Goal: Task Accomplishment & Management: Complete application form

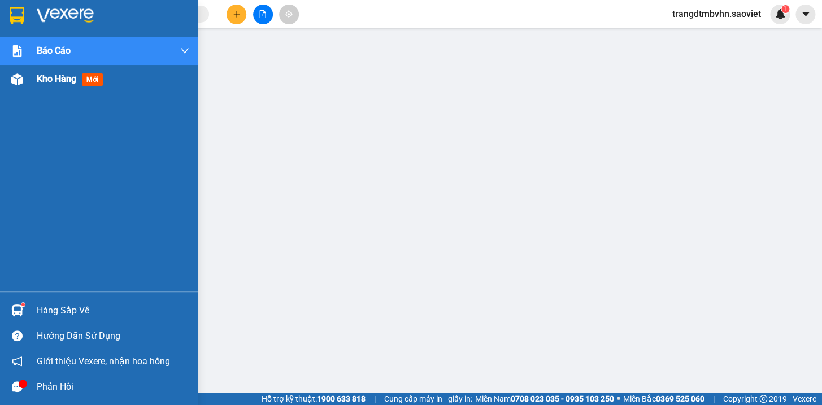
click at [59, 79] on span "Kho hàng" at bounding box center [57, 78] width 40 height 11
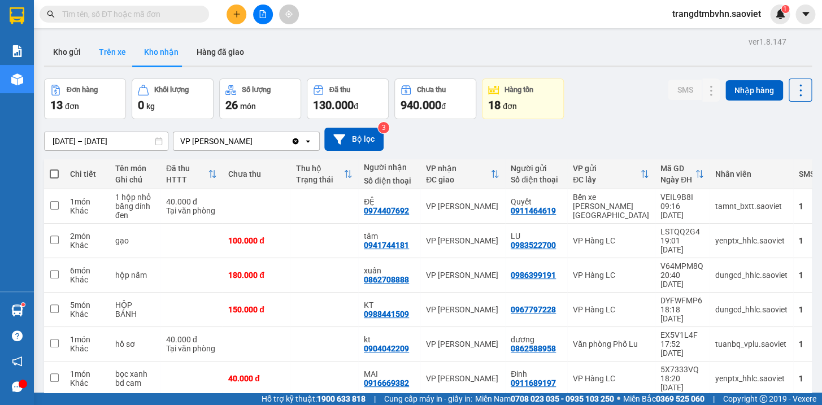
click at [106, 53] on button "Trên xe" at bounding box center [112, 51] width 45 height 27
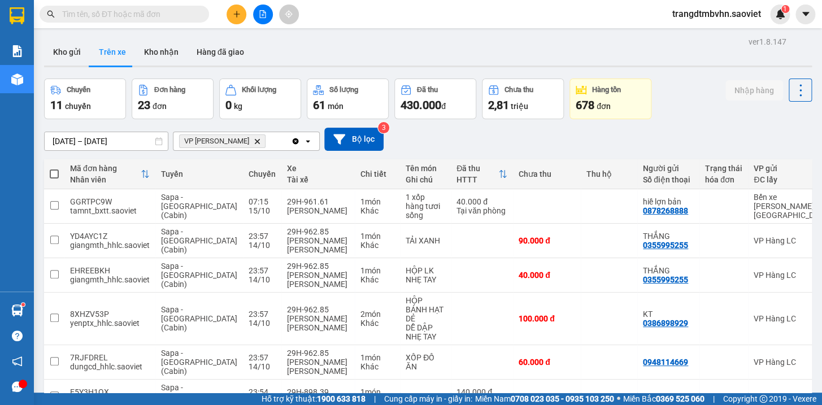
click at [117, 17] on input "text" at bounding box center [128, 14] width 133 height 12
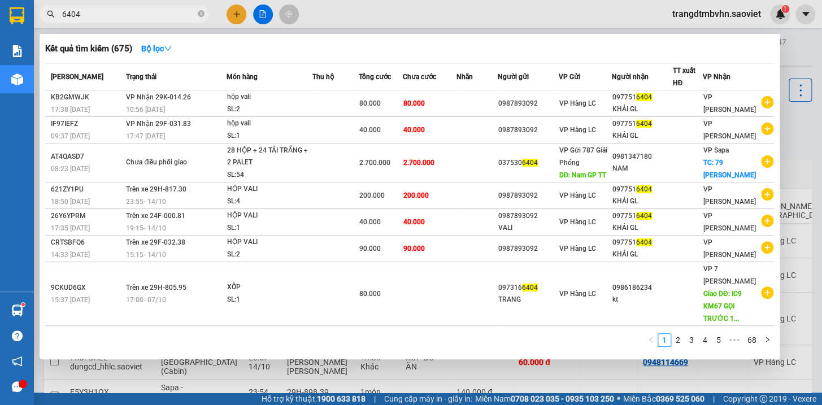
type input "6404"
click at [799, 46] on div at bounding box center [411, 202] width 822 height 405
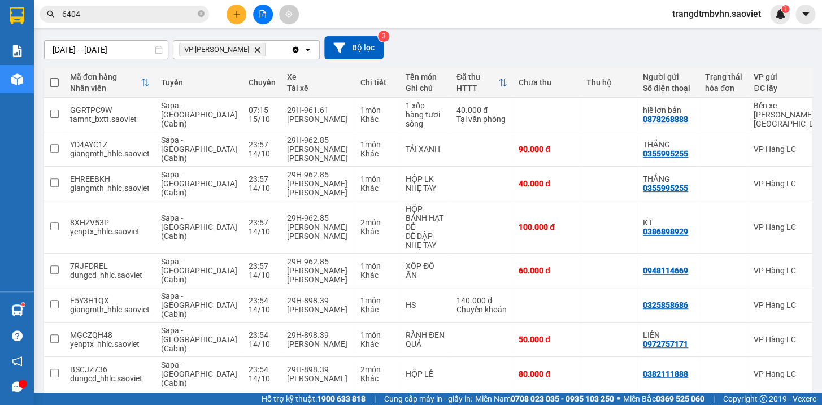
scroll to position [172, 0]
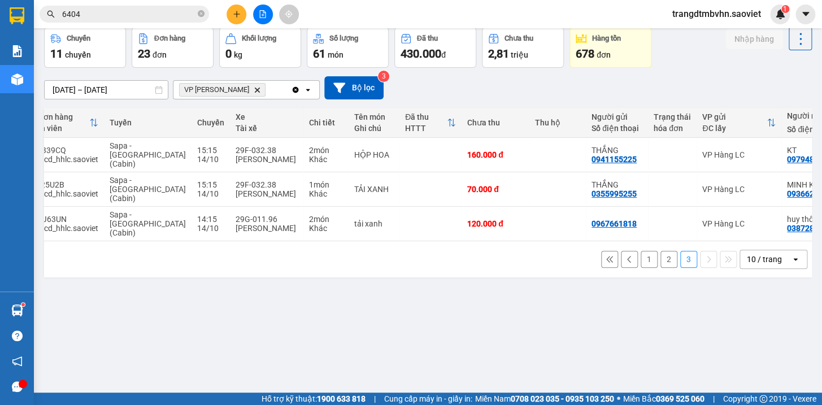
scroll to position [0, 45]
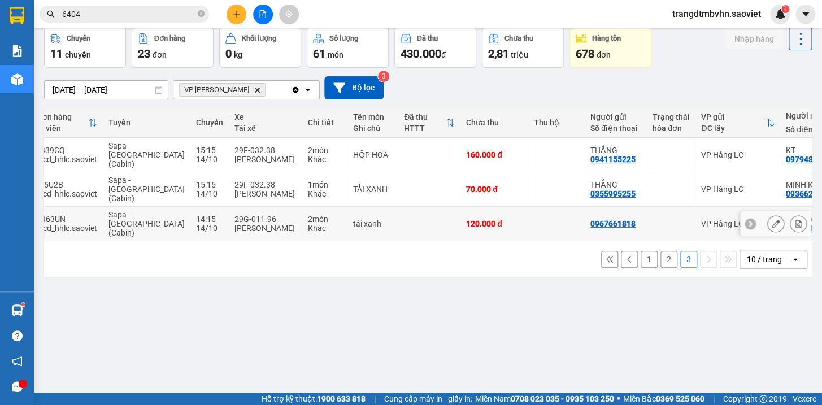
click at [493, 207] on td "120.000 đ" at bounding box center [494, 224] width 68 height 34
checkbox input "true"
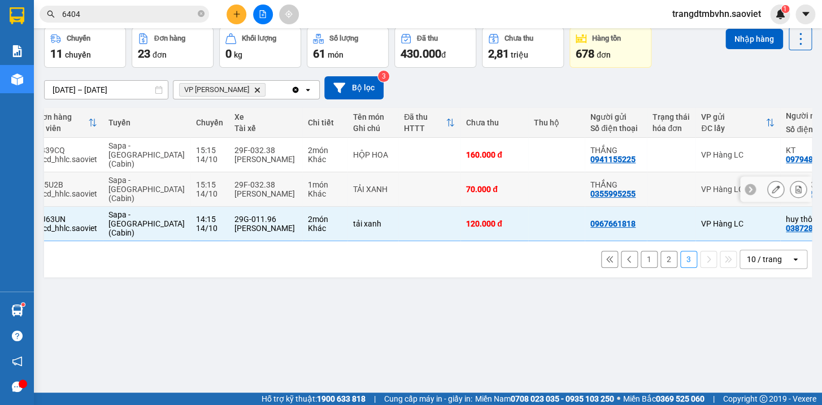
click at [528, 175] on td at bounding box center [556, 189] width 56 height 34
checkbox input "true"
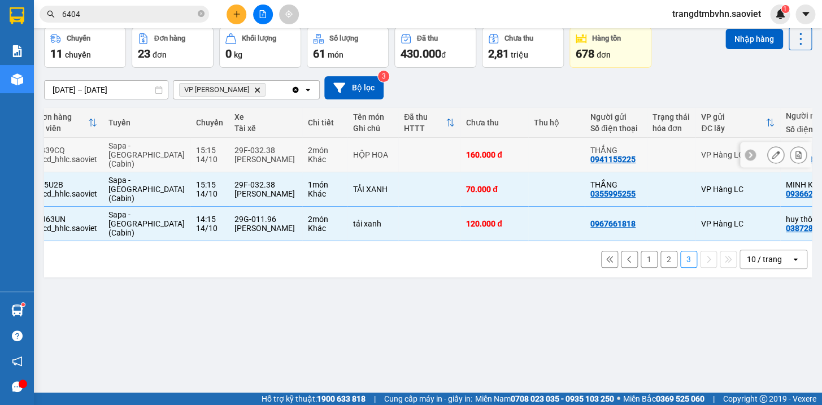
click at [528, 151] on td at bounding box center [556, 155] width 56 height 34
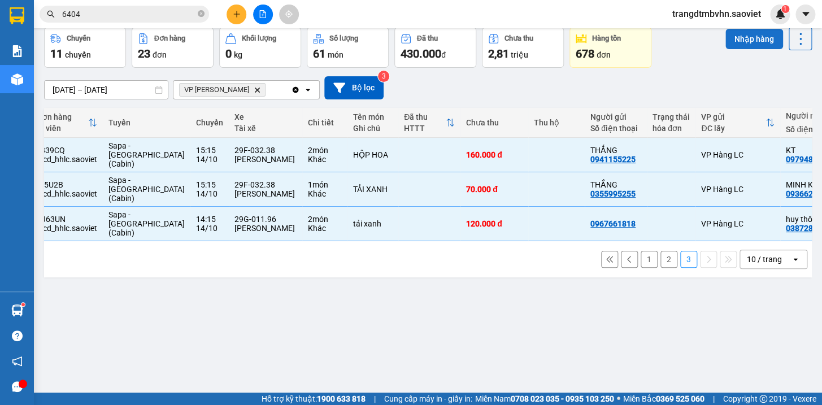
click at [757, 33] on button "Nhập hàng" at bounding box center [754, 39] width 58 height 20
checkbox input "false"
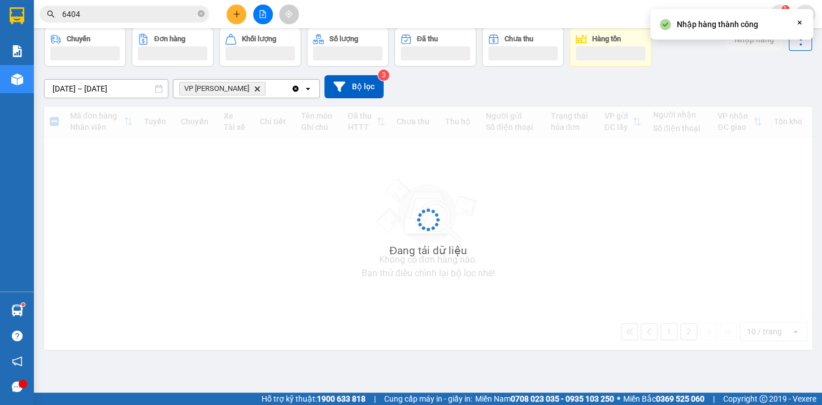
scroll to position [0, 0]
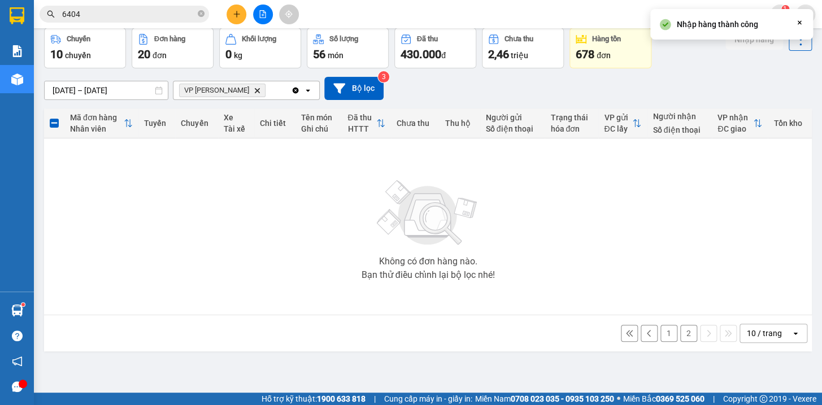
click at [680, 333] on button "2" at bounding box center [688, 333] width 17 height 17
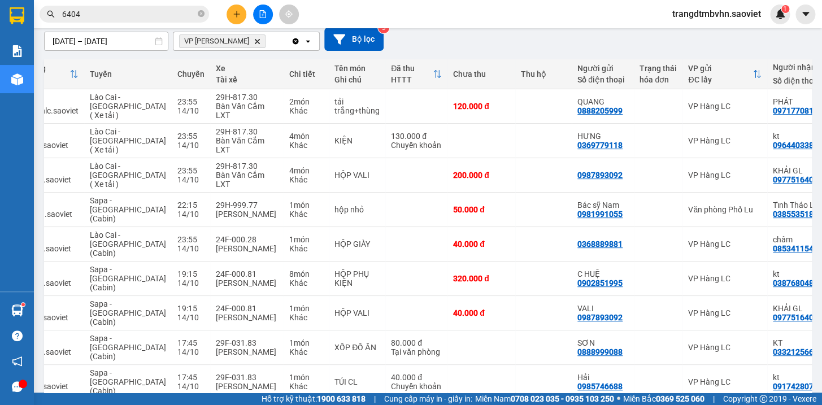
scroll to position [0, 81]
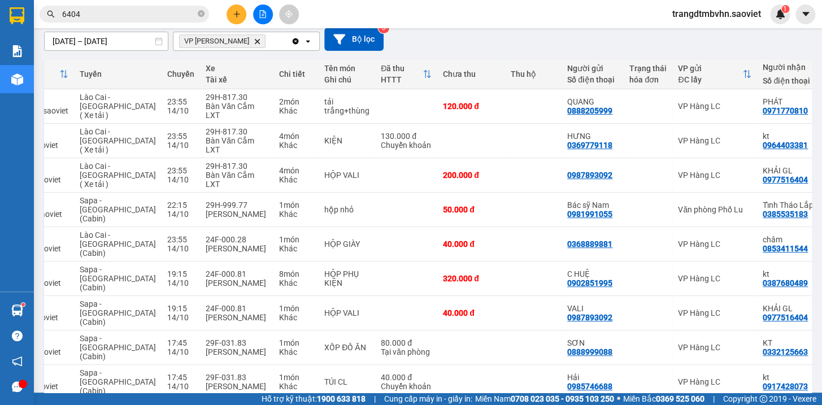
checkbox input "true"
click at [505, 365] on td at bounding box center [533, 382] width 56 height 34
checkbox input "true"
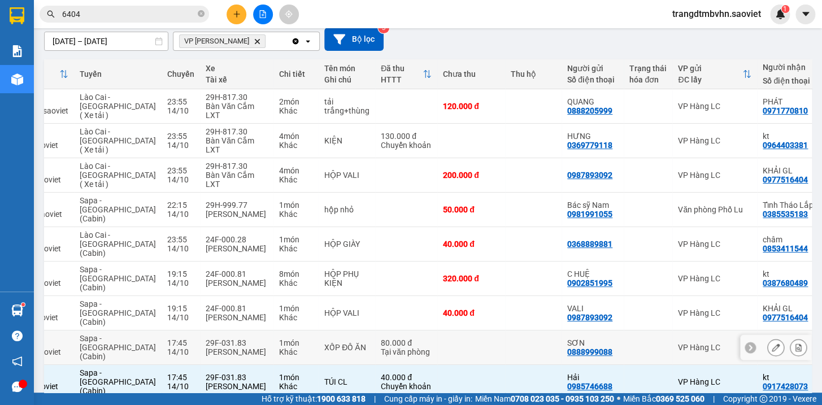
click at [505, 330] on td at bounding box center [533, 347] width 56 height 34
checkbox input "true"
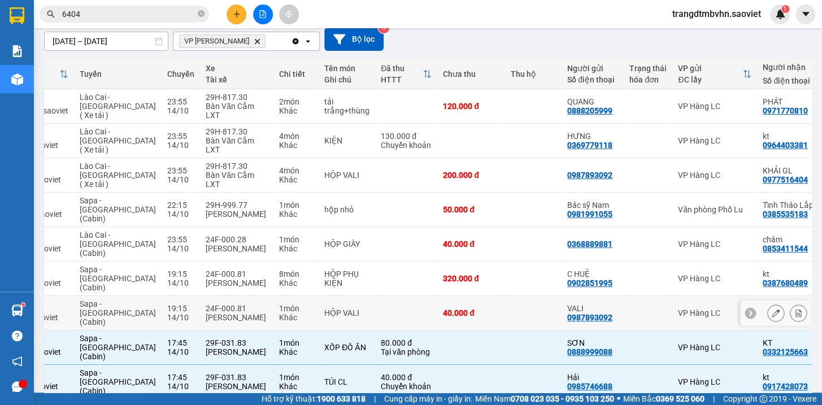
click at [505, 296] on td at bounding box center [533, 313] width 56 height 34
checkbox input "true"
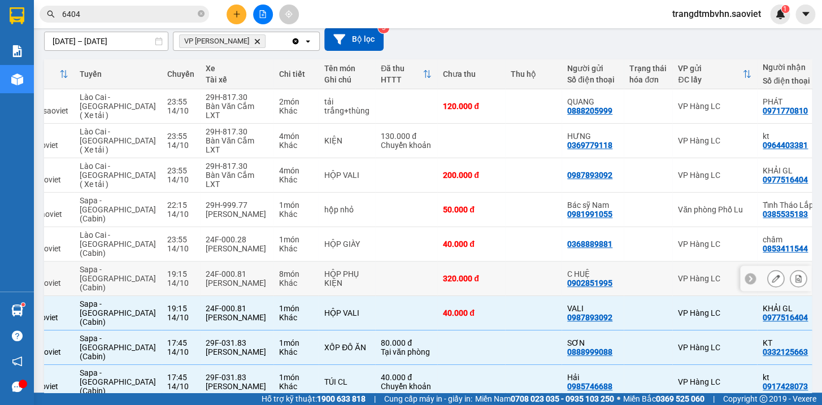
click at [510, 261] on td at bounding box center [533, 278] width 56 height 34
checkbox input "true"
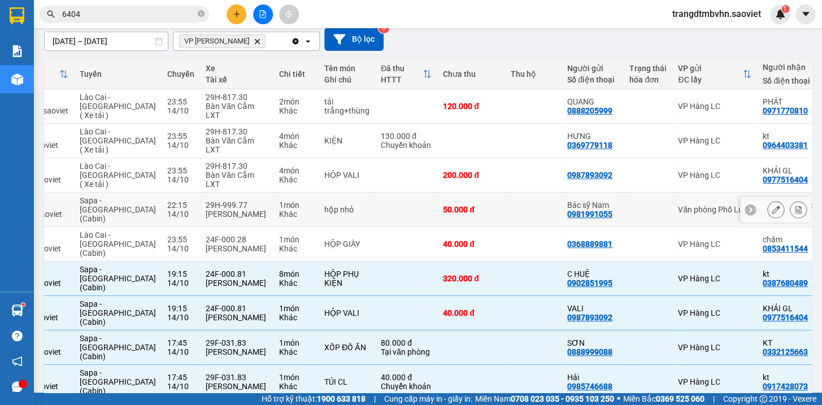
click at [452, 193] on td "50.000 đ" at bounding box center [471, 210] width 68 height 34
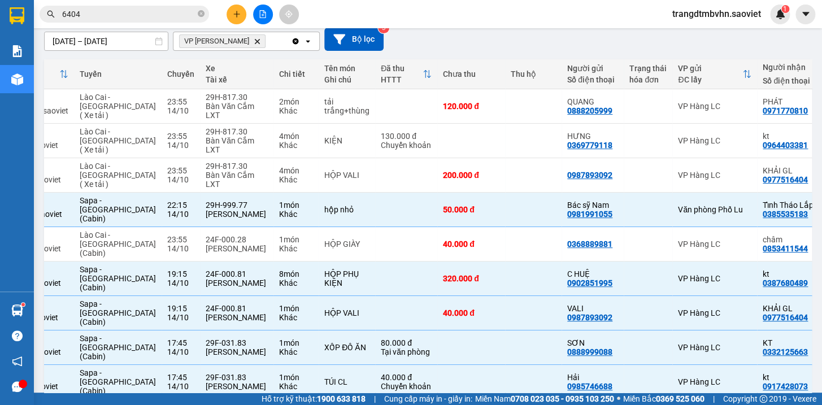
scroll to position [0, 0]
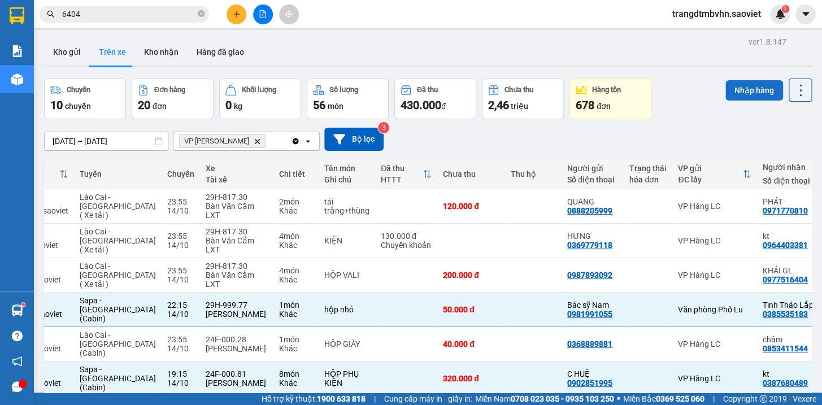
click at [749, 94] on button "Nhập hàng" at bounding box center [754, 90] width 58 height 20
checkbox input "false"
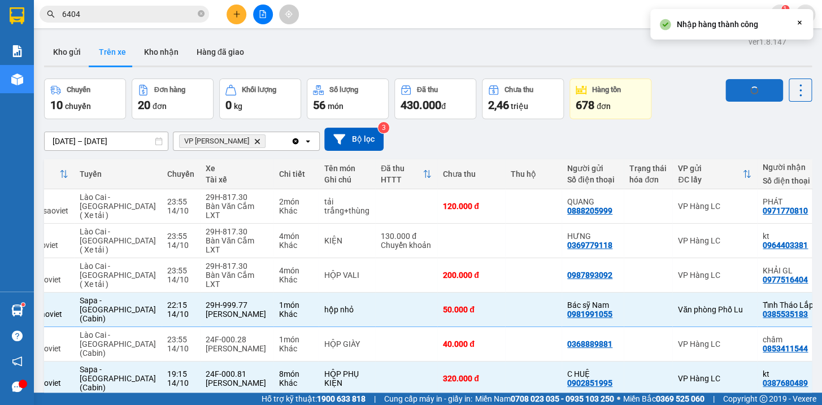
checkbox input "false"
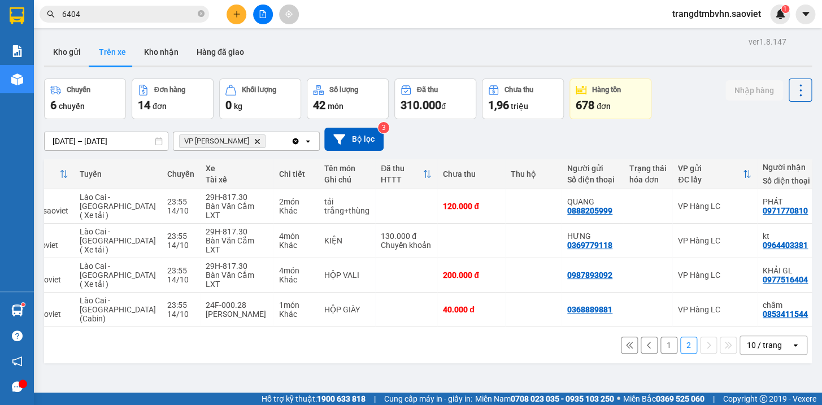
click at [661, 337] on button "1" at bounding box center [668, 345] width 17 height 17
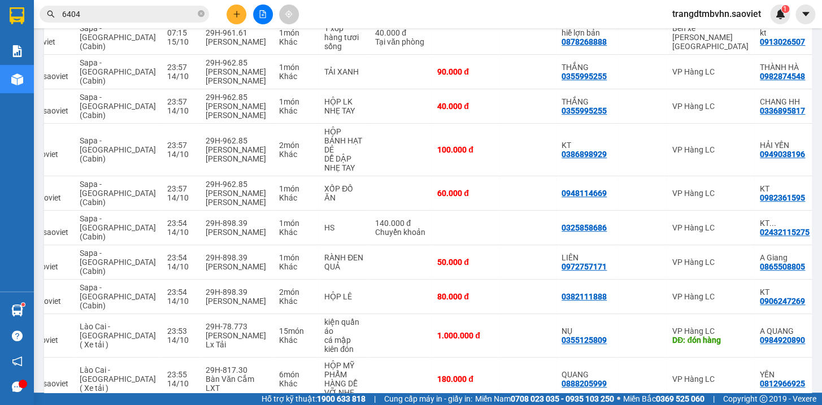
scroll to position [172, 0]
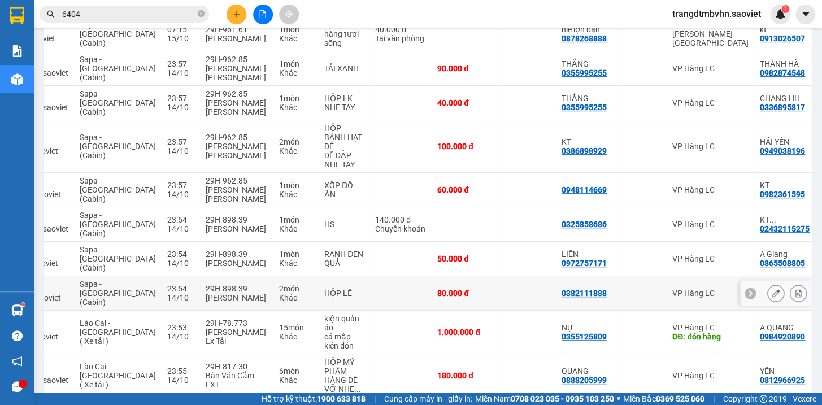
click at [460, 276] on td "80.000 đ" at bounding box center [465, 293] width 68 height 34
checkbox input "true"
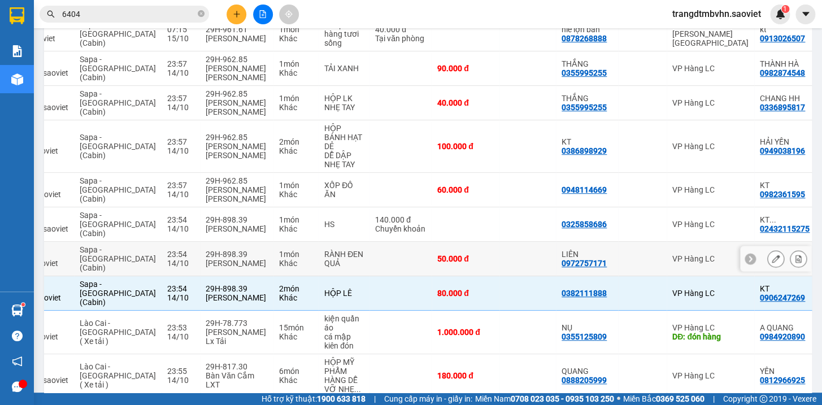
click at [465, 242] on td "50.000 đ" at bounding box center [465, 259] width 68 height 34
checkbox input "true"
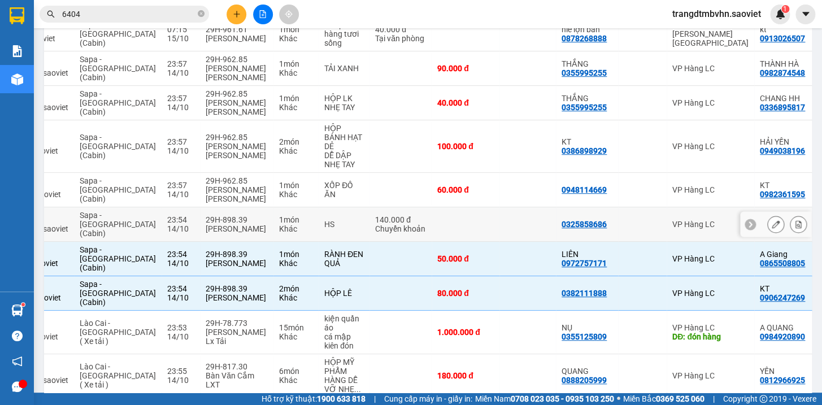
click at [499, 207] on td at bounding box center [527, 224] width 56 height 34
checkbox input "true"
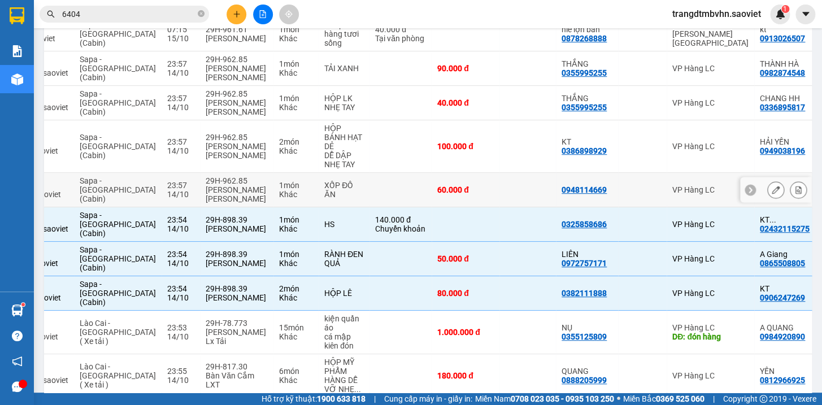
click at [499, 173] on td at bounding box center [527, 190] width 56 height 34
checkbox input "true"
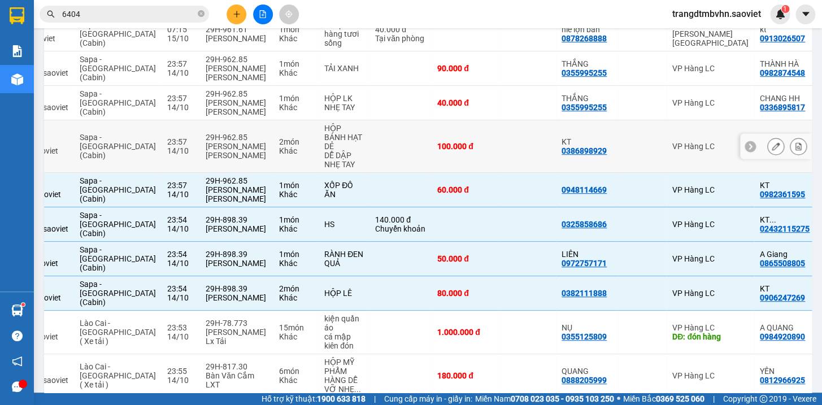
click at [506, 126] on td at bounding box center [527, 146] width 56 height 53
checkbox input "true"
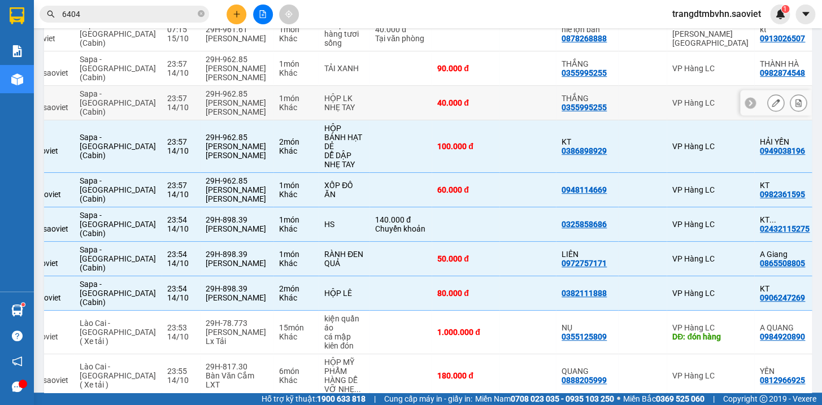
click at [499, 88] on td at bounding box center [527, 103] width 56 height 34
checkbox input "true"
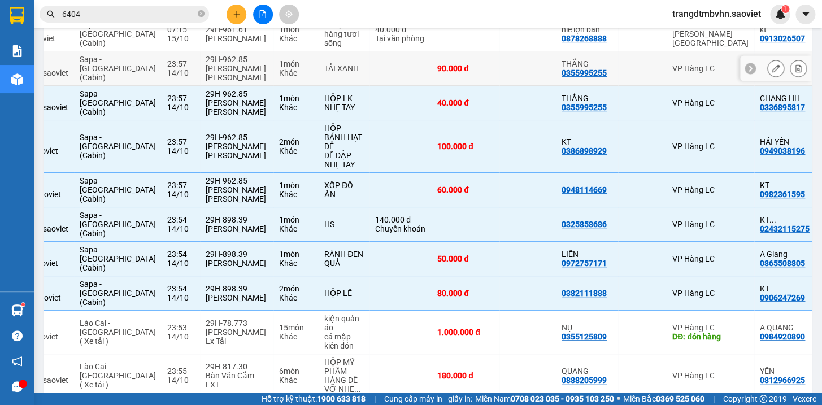
click at [499, 68] on td at bounding box center [527, 68] width 56 height 34
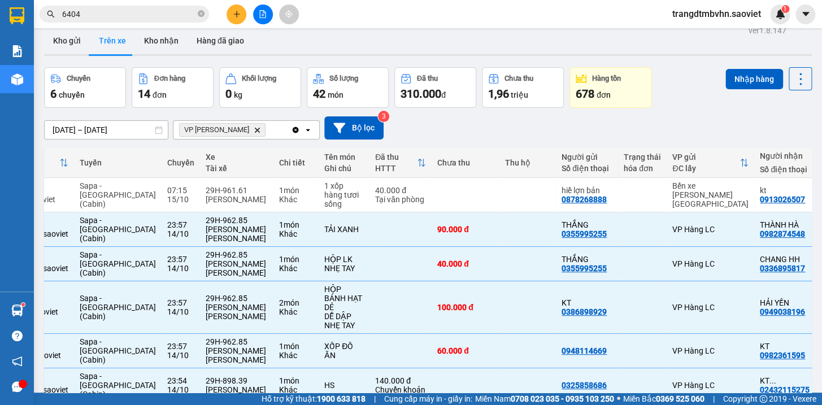
scroll to position [5, 0]
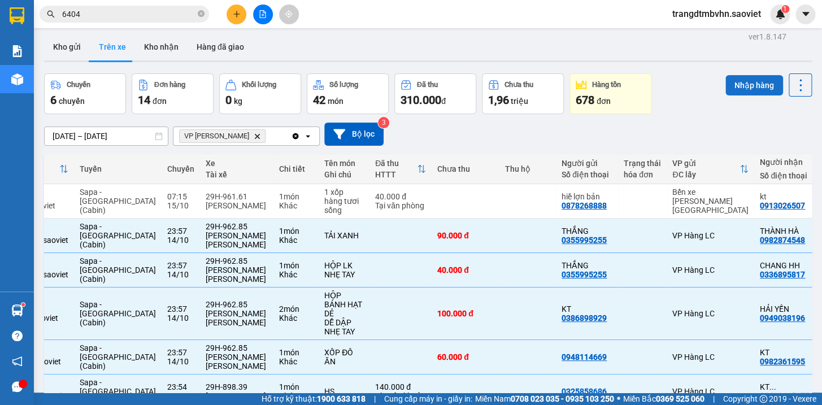
click at [745, 81] on button "Nhập hàng" at bounding box center [754, 85] width 58 height 20
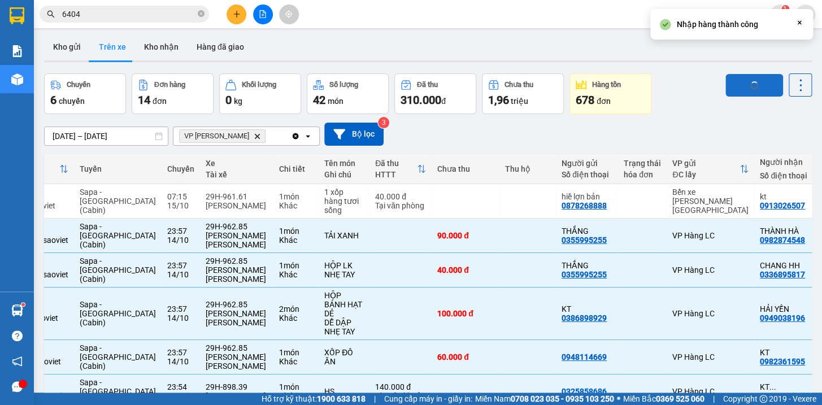
checkbox input "false"
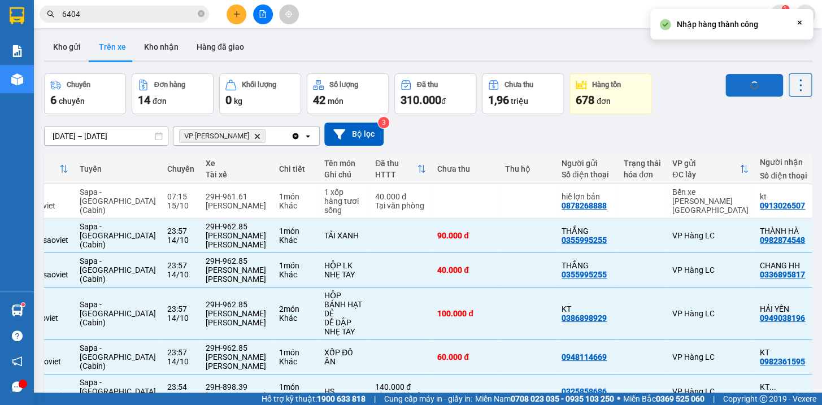
checkbox input "false"
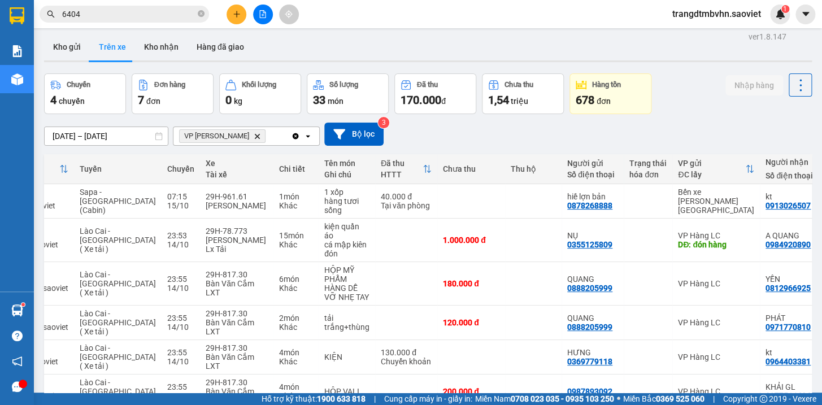
scroll to position [69, 0]
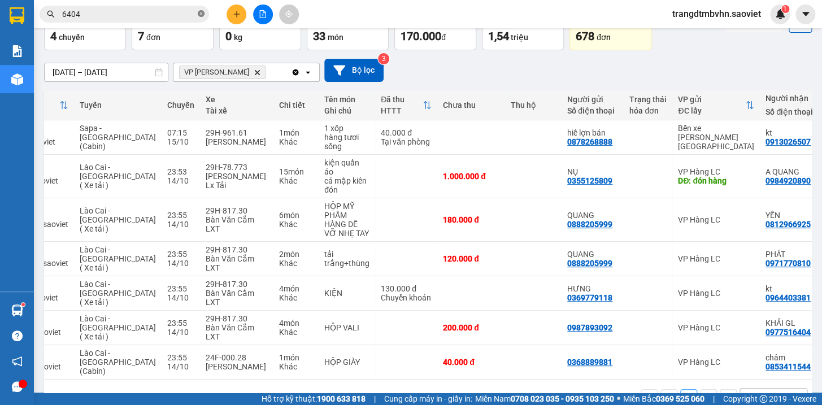
click at [203, 11] on icon "close-circle" at bounding box center [201, 13] width 7 height 7
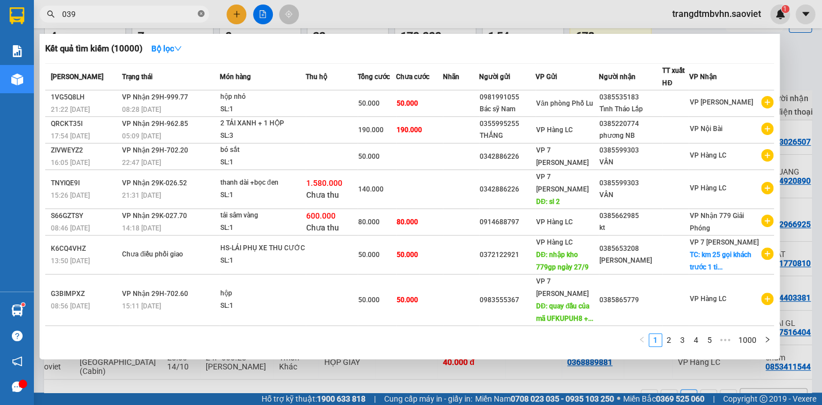
type input "0395"
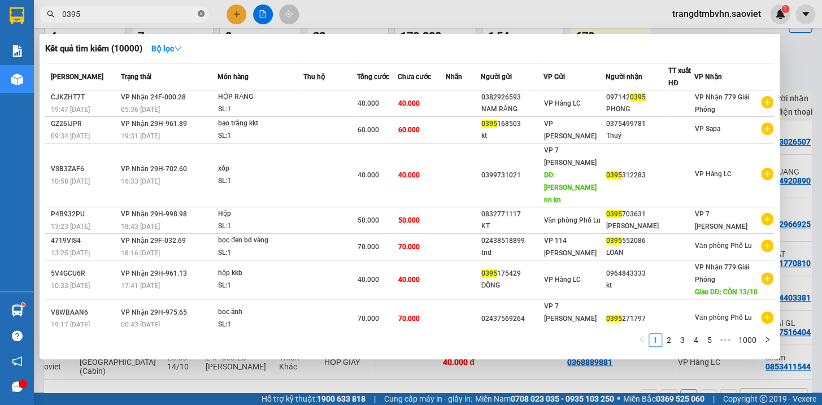
click at [202, 11] on icon "close-circle" at bounding box center [201, 13] width 7 height 7
type input "5183"
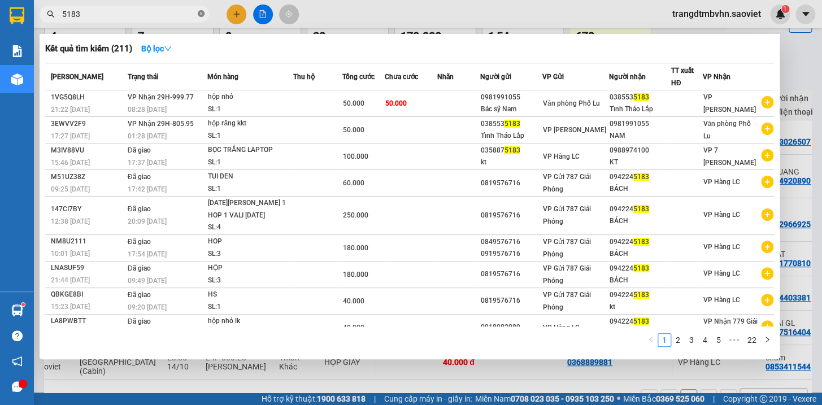
click at [202, 11] on icon "close-circle" at bounding box center [201, 13] width 7 height 7
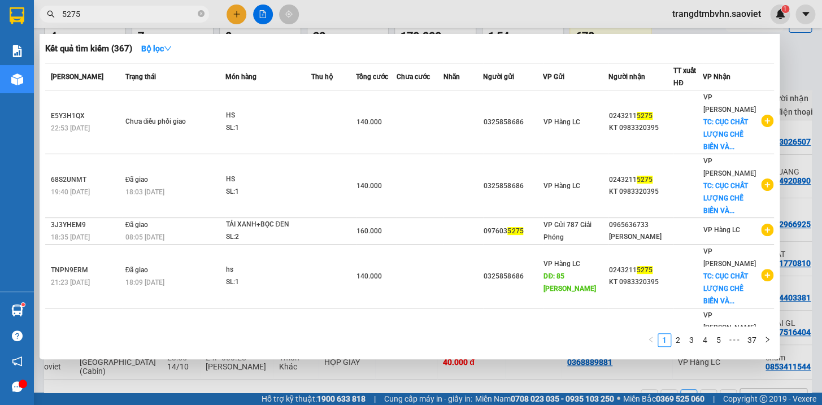
type input "5275"
click at [796, 45] on div at bounding box center [411, 202] width 822 height 405
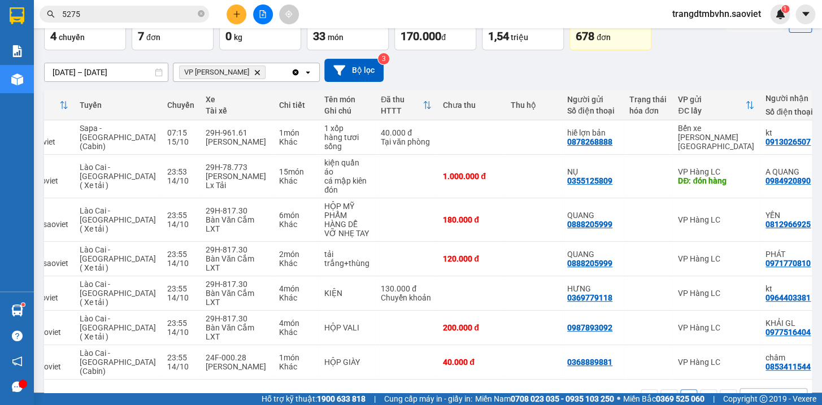
scroll to position [0, 0]
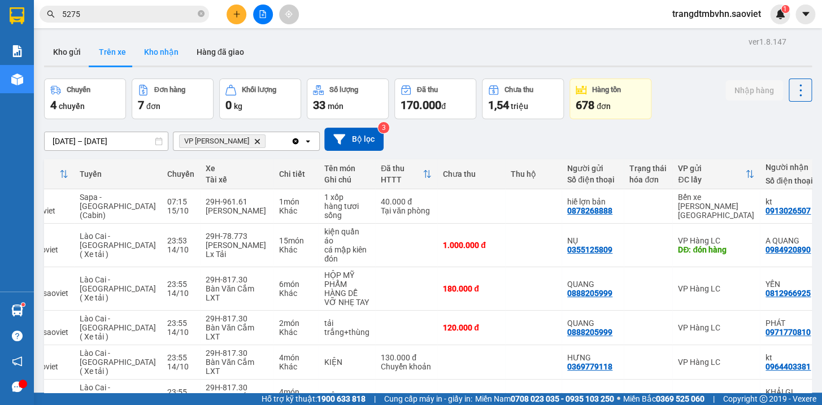
click at [163, 54] on button "Kho nhận" at bounding box center [161, 51] width 53 height 27
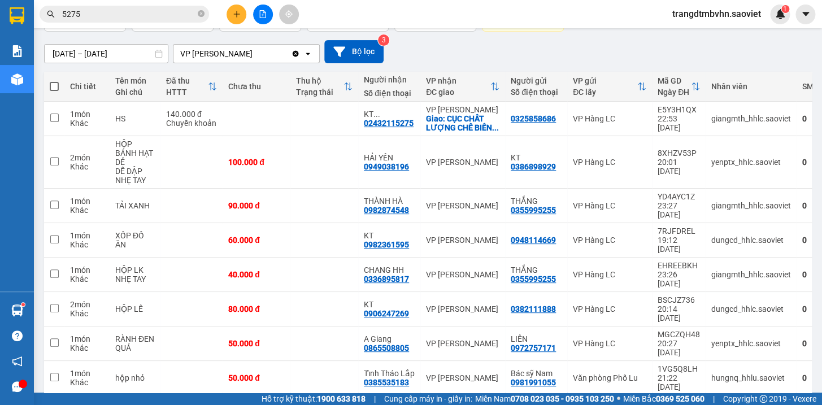
scroll to position [91, 0]
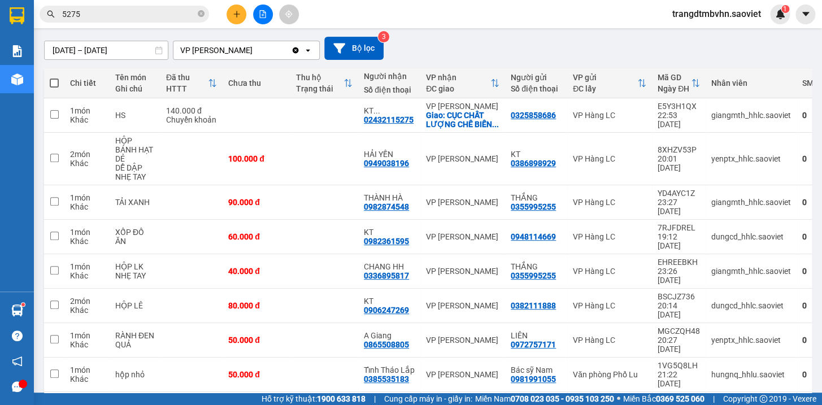
click at [55, 80] on span at bounding box center [54, 82] width 9 height 9
click at [54, 77] on input "checkbox" at bounding box center [54, 77] width 0 height 0
checkbox input "true"
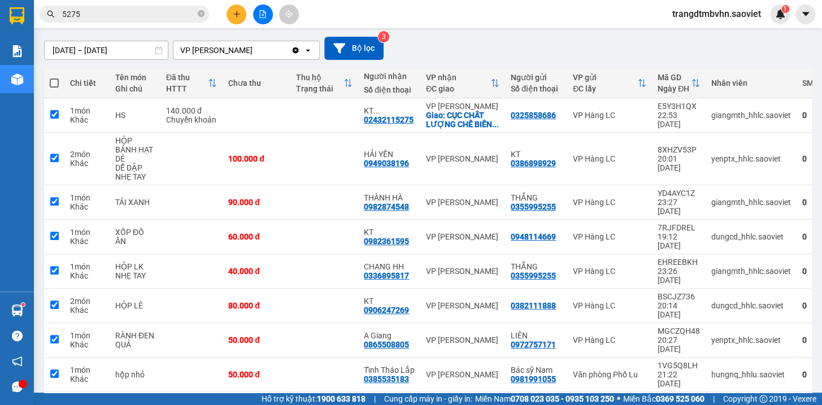
checkbox input "true"
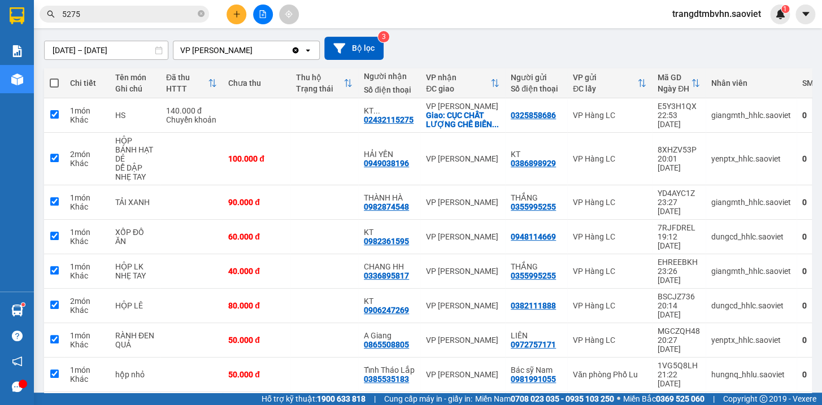
checkbox input "true"
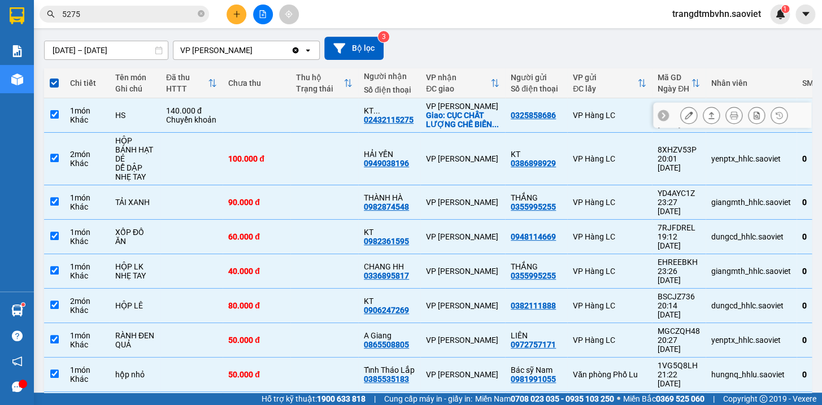
click at [211, 110] on div "140.000 đ" at bounding box center [191, 110] width 51 height 9
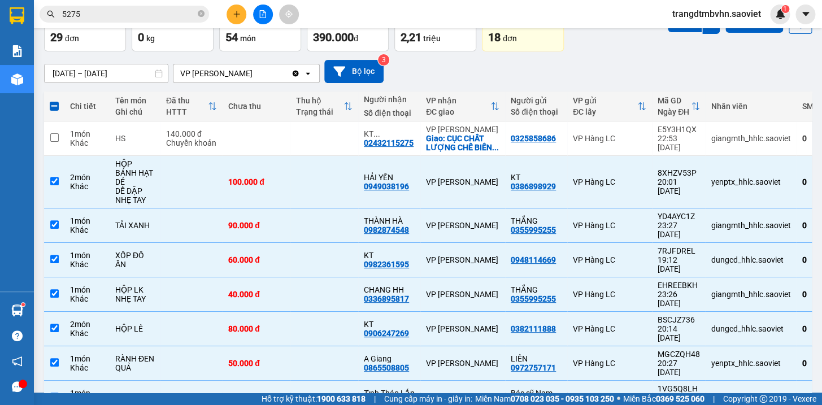
scroll to position [0, 0]
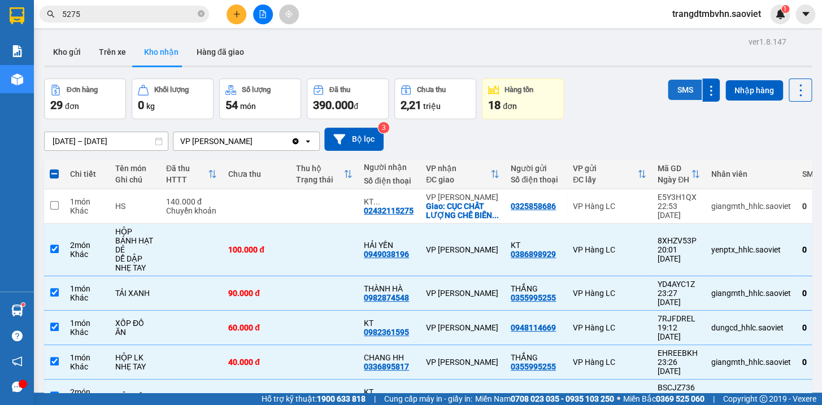
click at [677, 92] on button "SMS" at bounding box center [684, 90] width 34 height 20
click at [51, 175] on span at bounding box center [54, 173] width 9 height 9
click at [54, 168] on input "checkbox" at bounding box center [54, 168] width 0 height 0
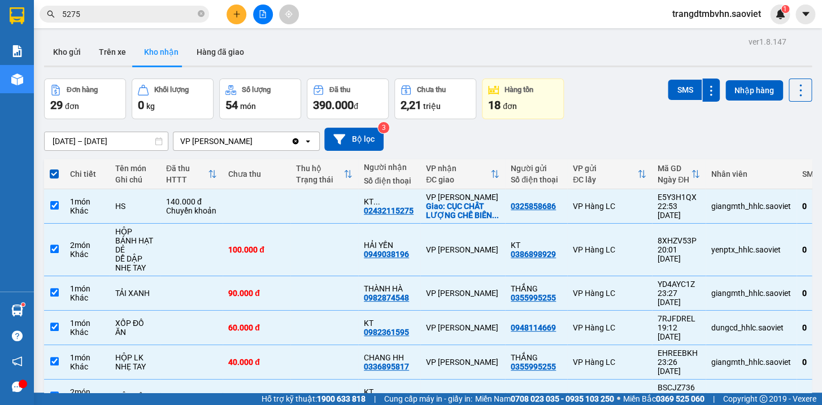
click at [53, 175] on span at bounding box center [54, 173] width 9 height 9
click at [54, 168] on input "checkbox" at bounding box center [54, 168] width 0 height 0
checkbox input "false"
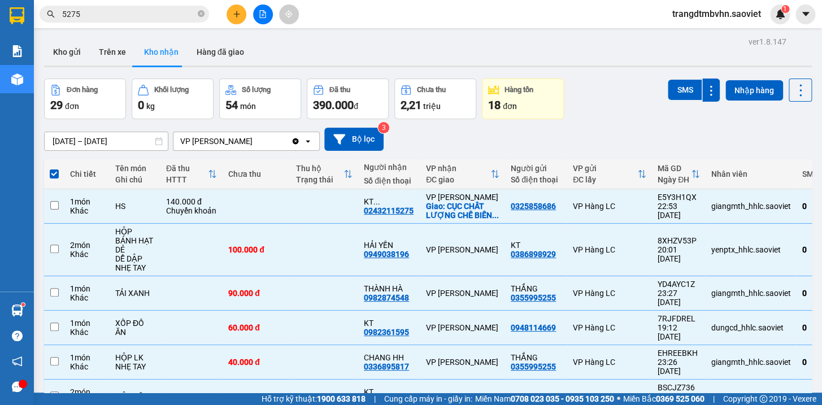
checkbox input "false"
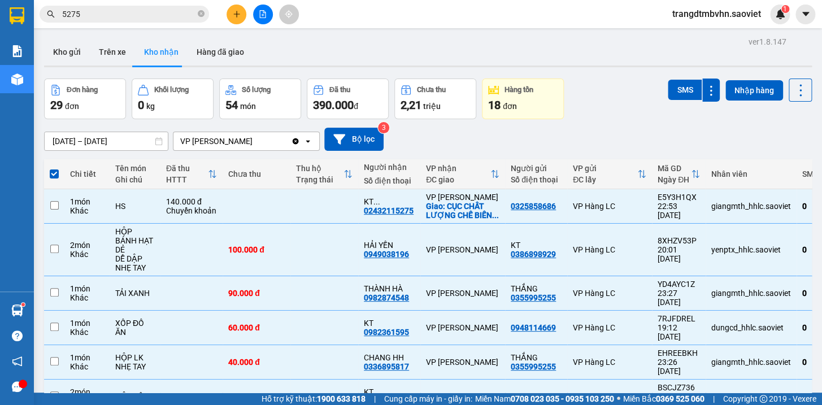
checkbox input "false"
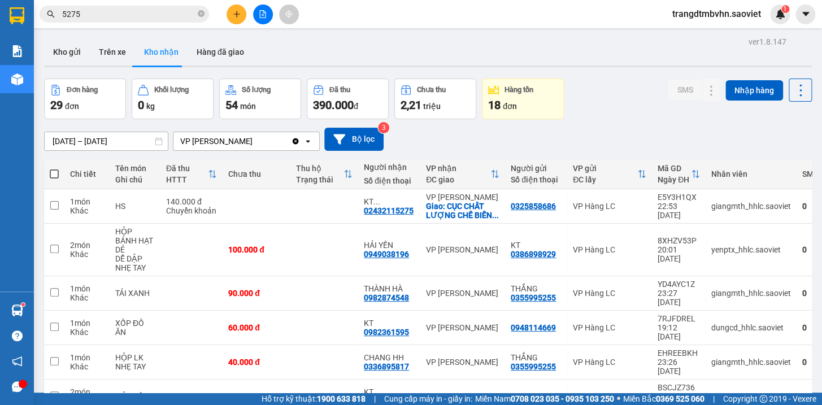
scroll to position [127, 0]
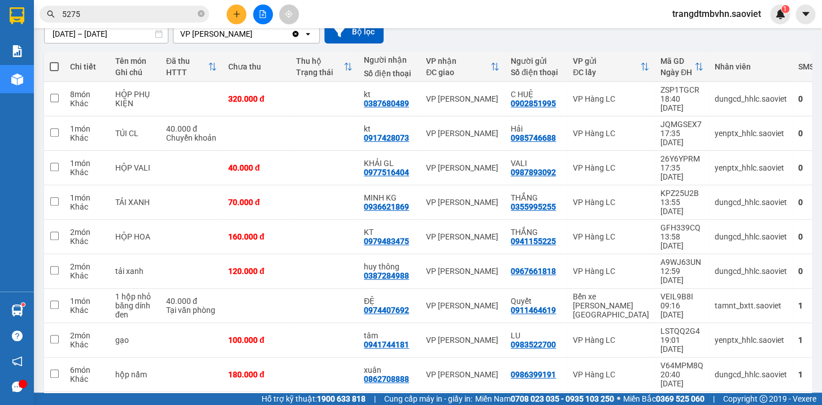
scroll to position [109, 0]
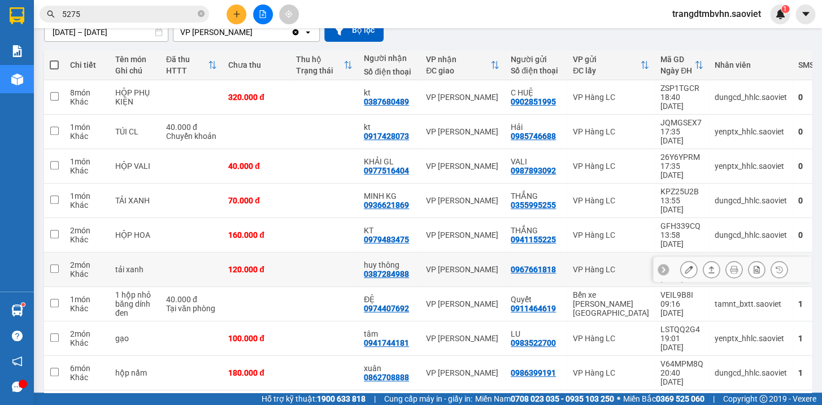
click at [349, 252] on td at bounding box center [324, 269] width 68 height 34
checkbox input "true"
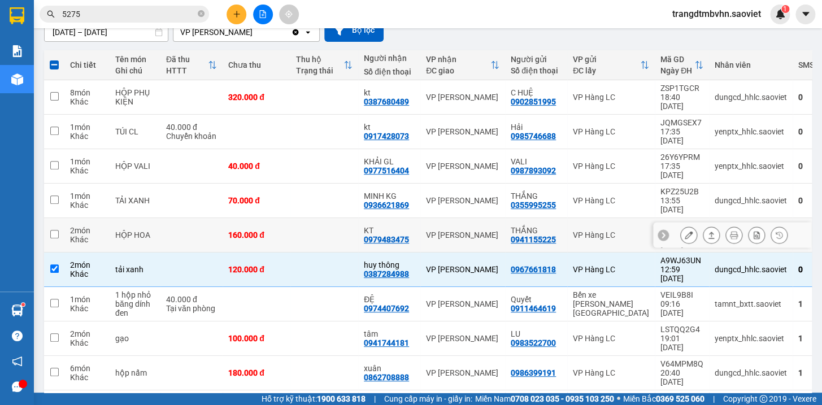
click at [342, 218] on td at bounding box center [324, 235] width 68 height 34
checkbox input "true"
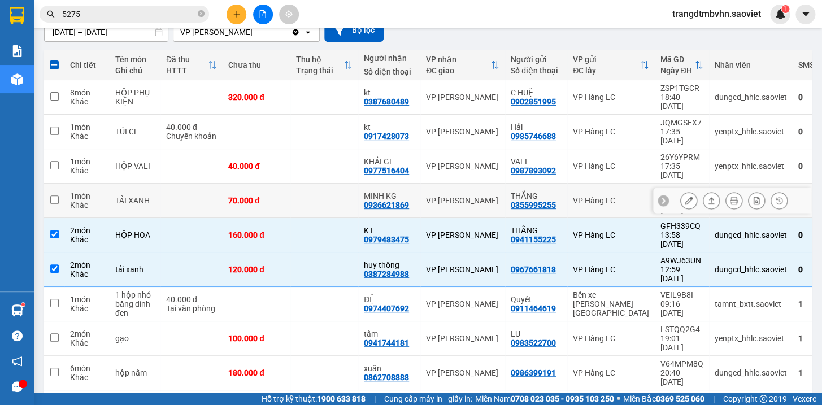
click at [338, 184] on td at bounding box center [324, 201] width 68 height 34
checkbox input "true"
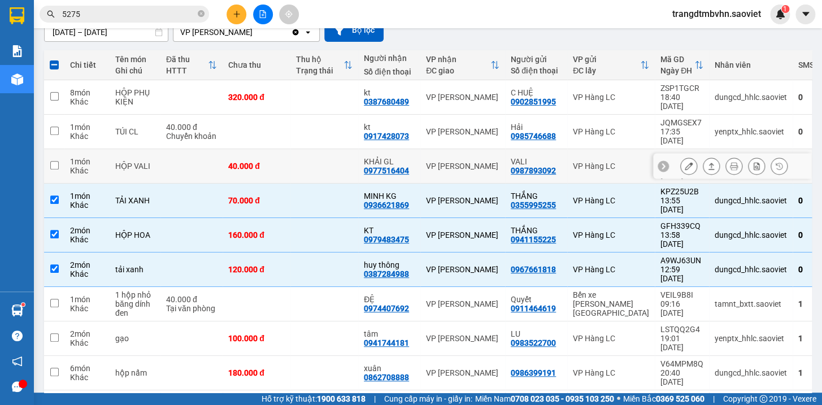
click at [339, 149] on td at bounding box center [324, 166] width 68 height 34
checkbox input "true"
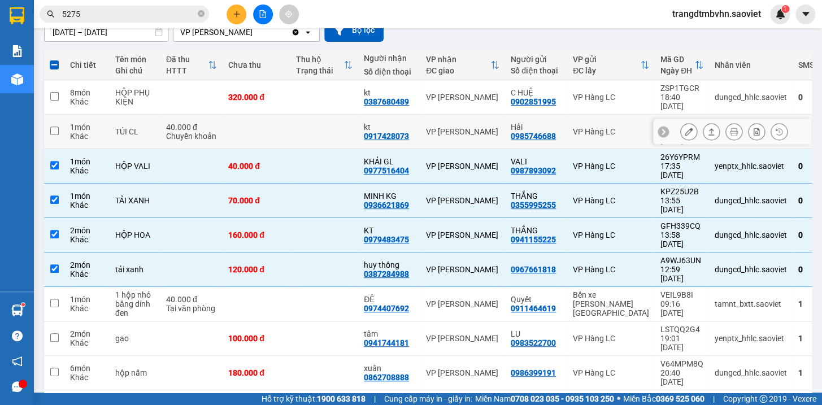
click at [338, 122] on td at bounding box center [324, 132] width 68 height 34
checkbox input "true"
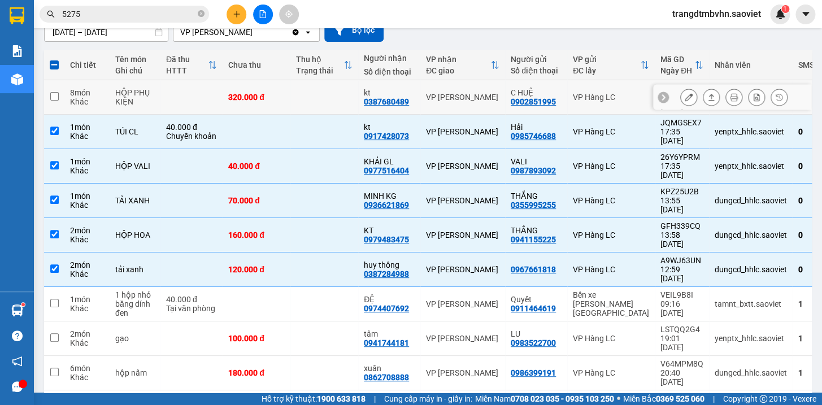
click at [337, 102] on td at bounding box center [324, 97] width 68 height 34
checkbox input "true"
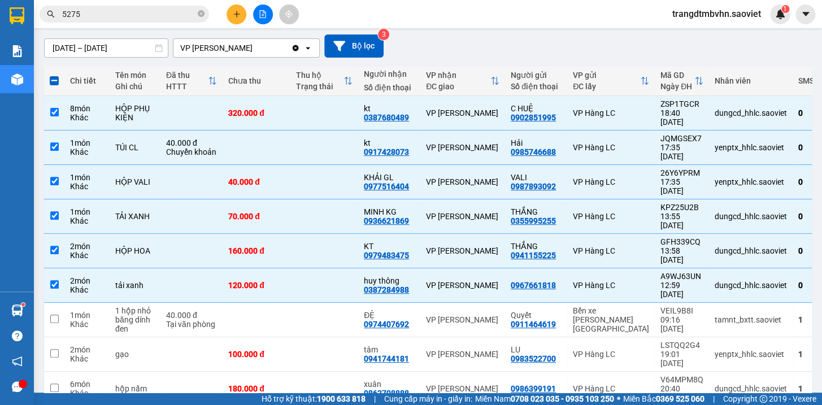
scroll to position [36, 0]
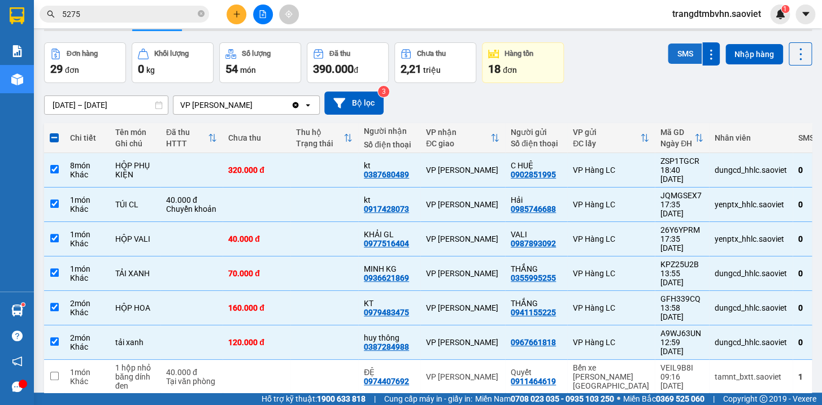
click at [673, 49] on button "SMS" at bounding box center [684, 53] width 34 height 20
click at [53, 138] on span at bounding box center [54, 137] width 9 height 9
click at [54, 132] on input "checkbox" at bounding box center [54, 132] width 0 height 0
checkbox input "true"
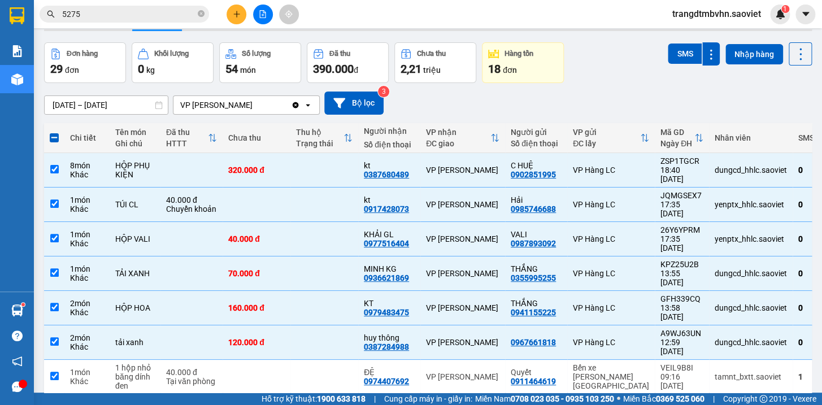
checkbox input "true"
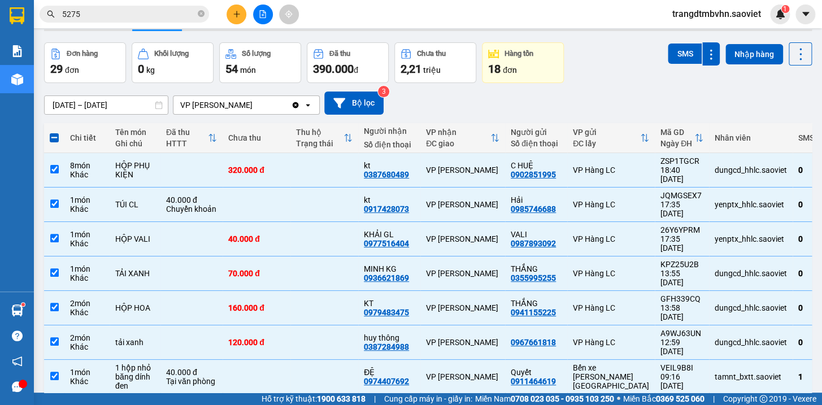
click at [53, 138] on span at bounding box center [54, 137] width 9 height 9
click at [54, 132] on input "checkbox" at bounding box center [54, 132] width 0 height 0
checkbox input "false"
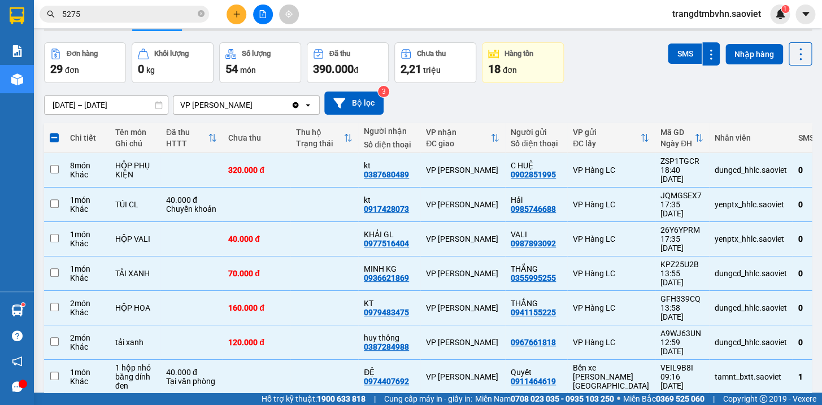
checkbox input "false"
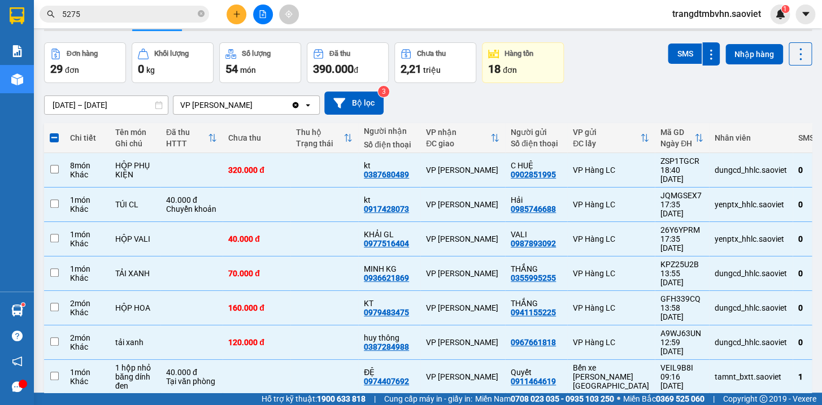
checkbox input "false"
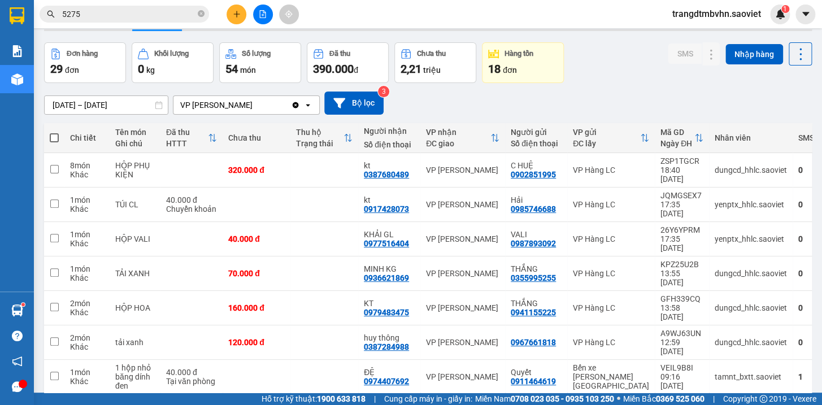
scroll to position [109, 0]
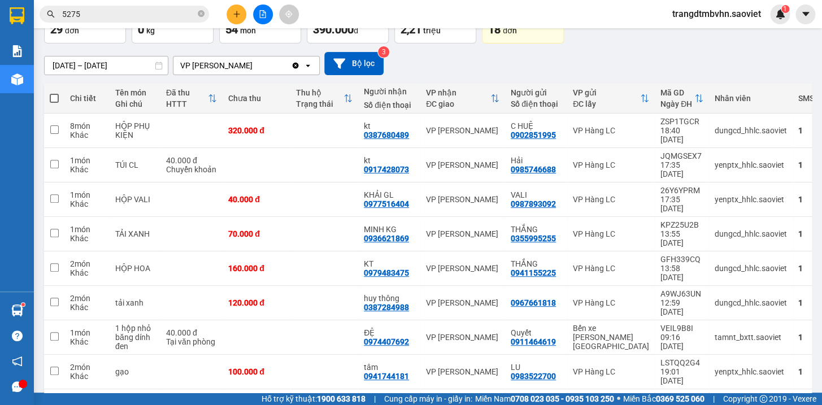
scroll to position [0, 0]
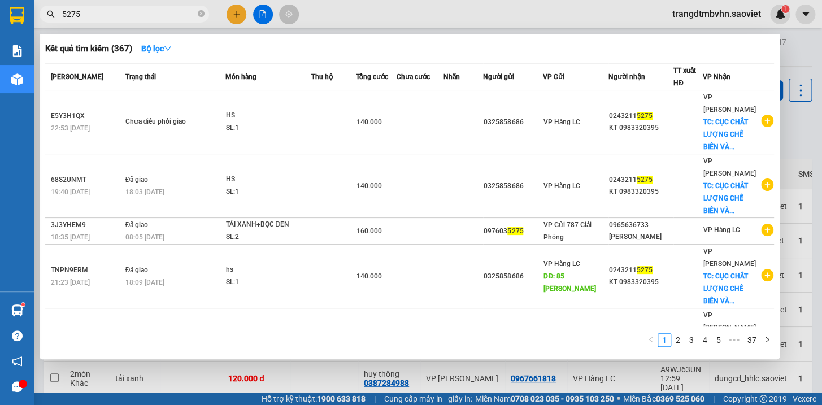
click at [190, 10] on input "5275" at bounding box center [128, 14] width 133 height 12
click at [202, 16] on icon "close-circle" at bounding box center [201, 13] width 7 height 7
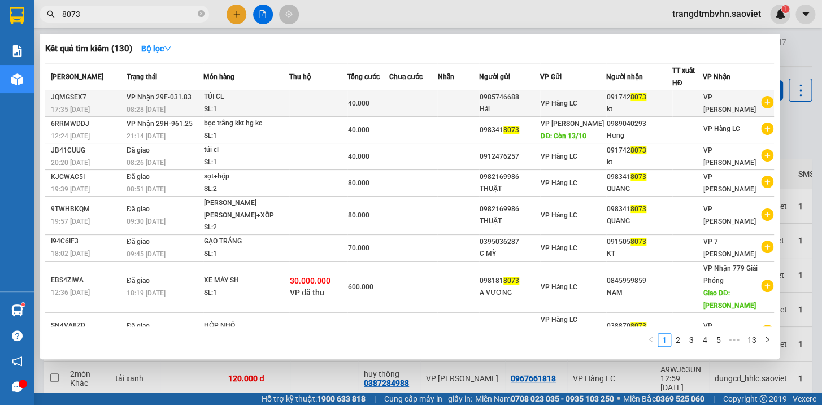
type input "8073"
click at [631, 98] on div "091742 8073" at bounding box center [638, 97] width 65 height 12
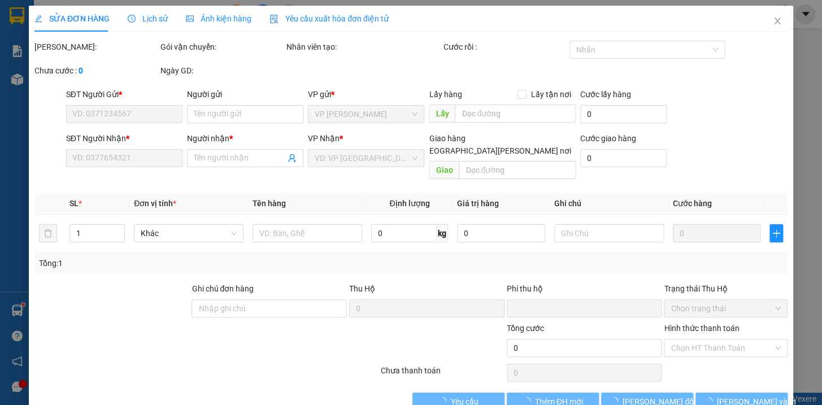
type input "0985746688"
type input "Hải"
type input "0917428073"
type input "kt"
type input "0"
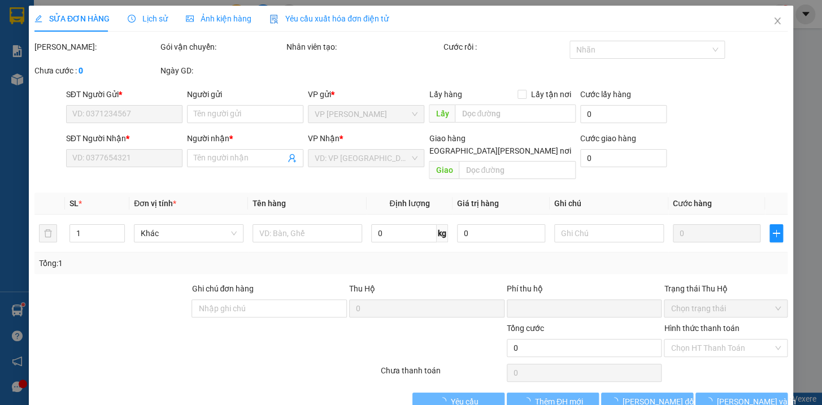
type input "40.000"
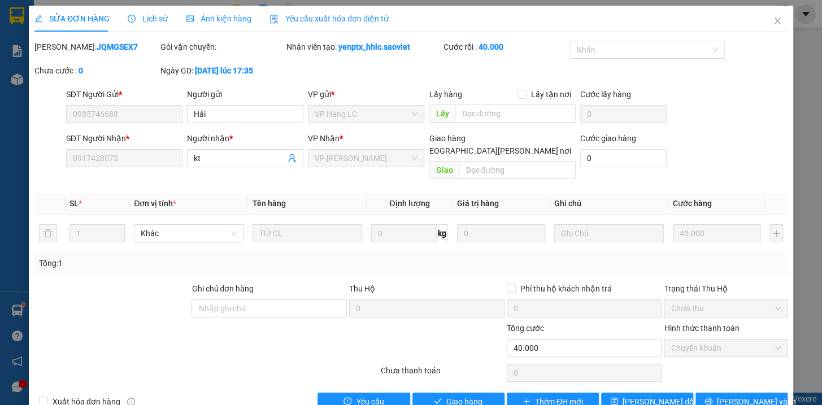
scroll to position [15, 0]
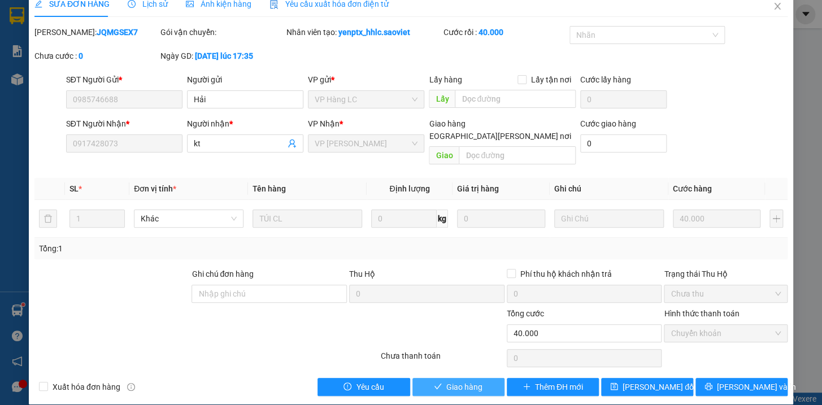
click at [479, 378] on button "Giao hàng" at bounding box center [458, 387] width 92 height 18
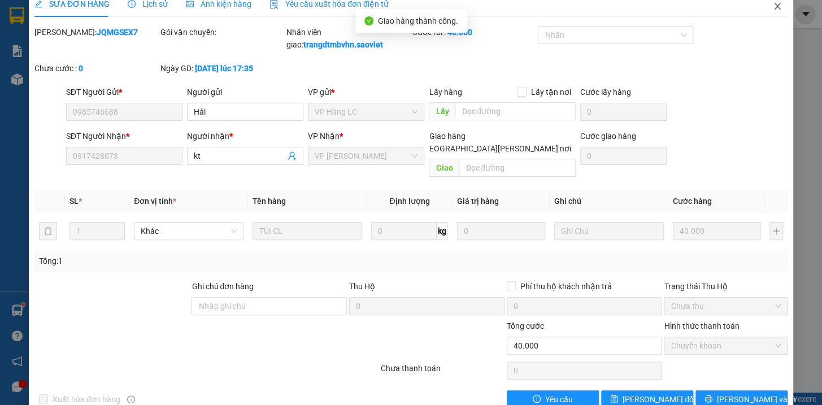
click at [772, 7] on icon "close" at bounding box center [776, 6] width 9 height 9
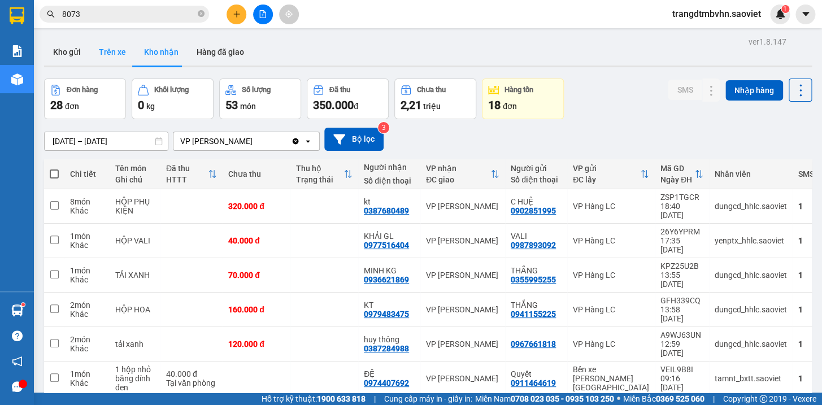
click at [112, 53] on button "Trên xe" at bounding box center [112, 51] width 45 height 27
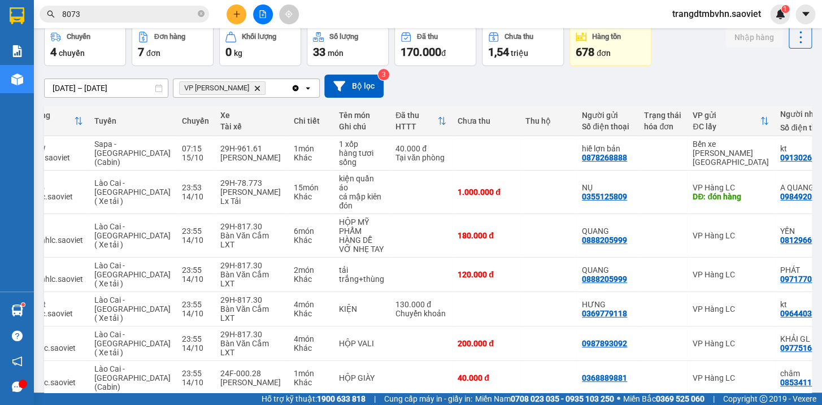
scroll to position [0, 69]
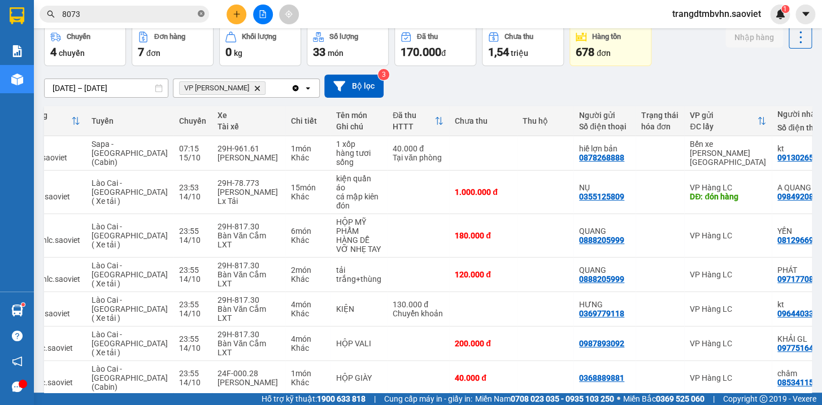
click at [200, 12] on icon "close-circle" at bounding box center [201, 13] width 7 height 7
click at [134, 17] on input "text" at bounding box center [128, 14] width 133 height 12
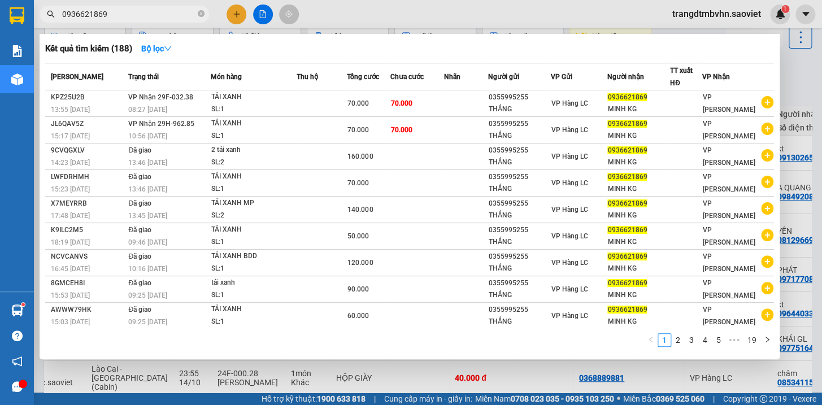
type input "0936621869"
click at [796, 79] on div at bounding box center [411, 202] width 822 height 405
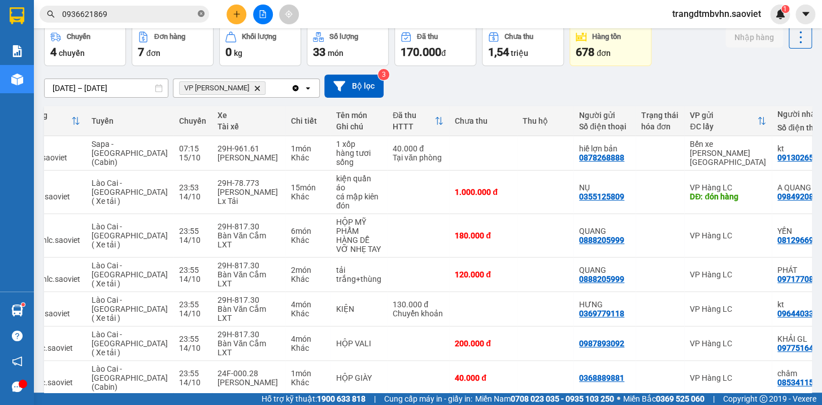
click at [203, 11] on icon "close-circle" at bounding box center [201, 13] width 7 height 7
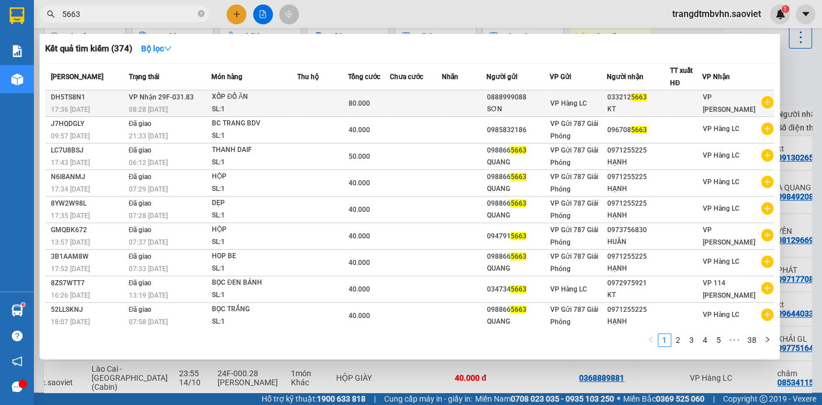
type input "5663"
click at [615, 106] on div "KT" at bounding box center [638, 109] width 62 height 12
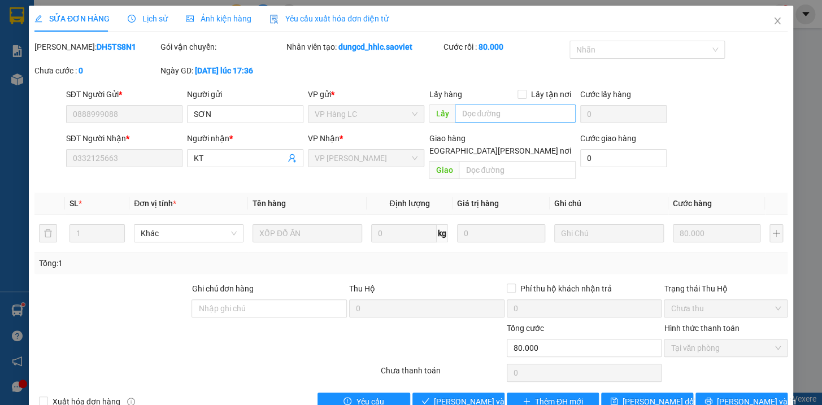
type input "0888999088"
type input "SƠN"
type input "0332125663"
type input "KT"
type input "0"
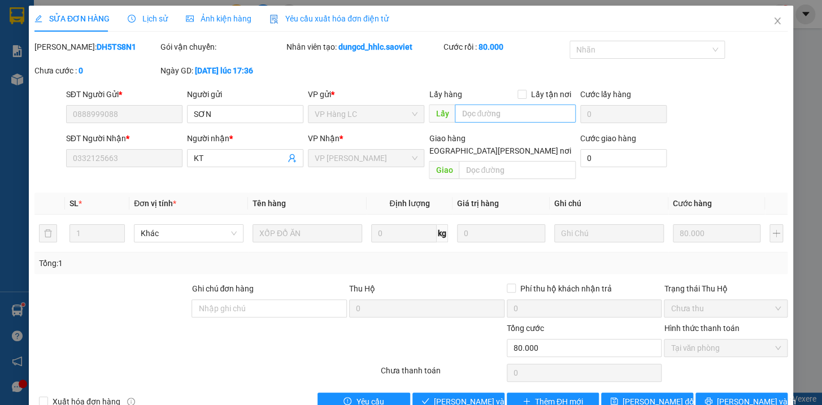
type input "80.000"
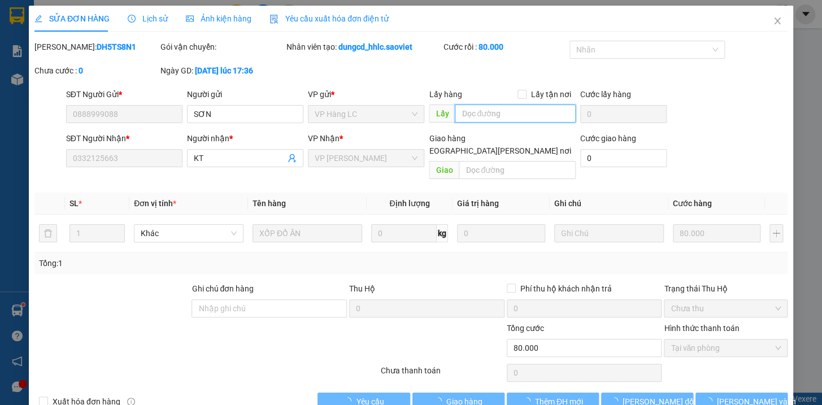
click at [525, 117] on input "text" at bounding box center [515, 113] width 121 height 18
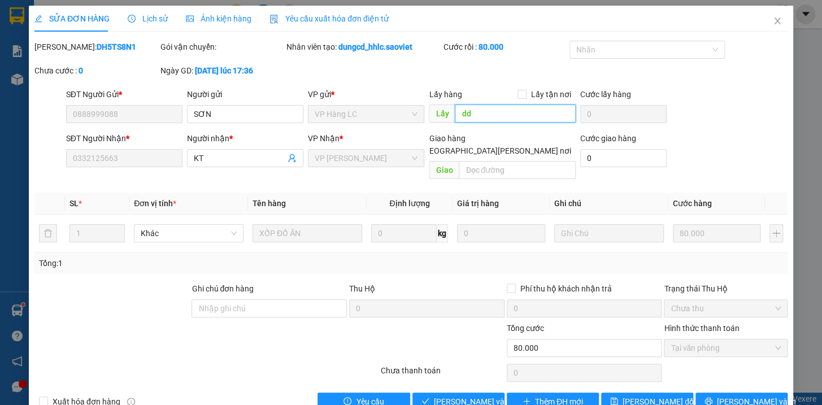
type input "d"
click at [510, 114] on input "dd" at bounding box center [515, 113] width 121 height 18
type input "d"
type input "đg"
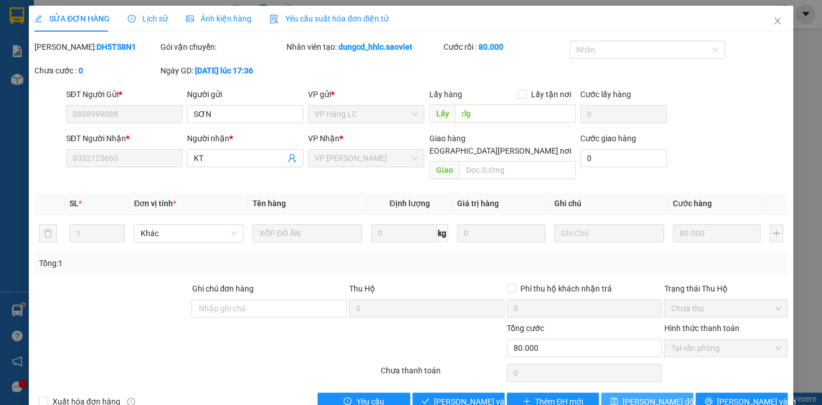
click at [657, 395] on span "[PERSON_NAME] đổi" at bounding box center [658, 401] width 73 height 12
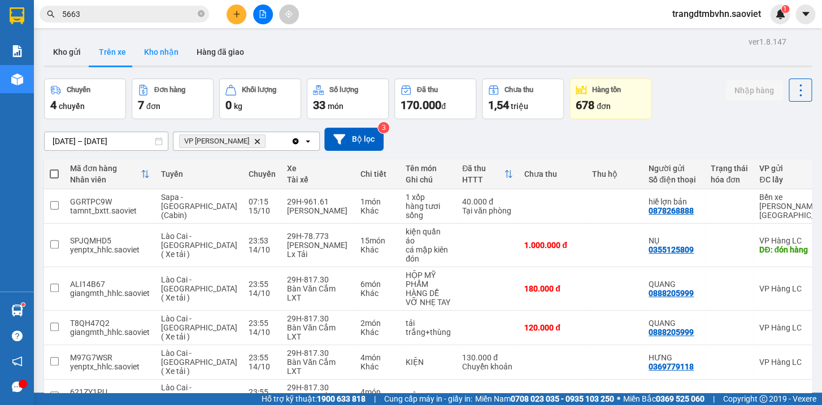
click at [152, 52] on button "Kho nhận" at bounding box center [161, 51] width 53 height 27
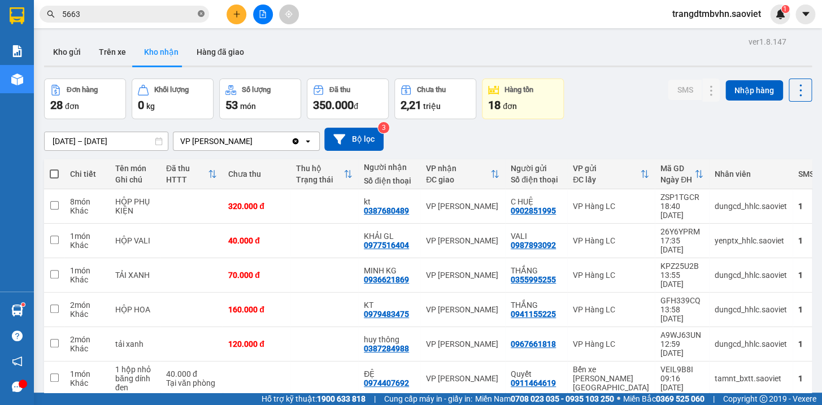
click at [200, 12] on icon "close-circle" at bounding box center [201, 13] width 7 height 7
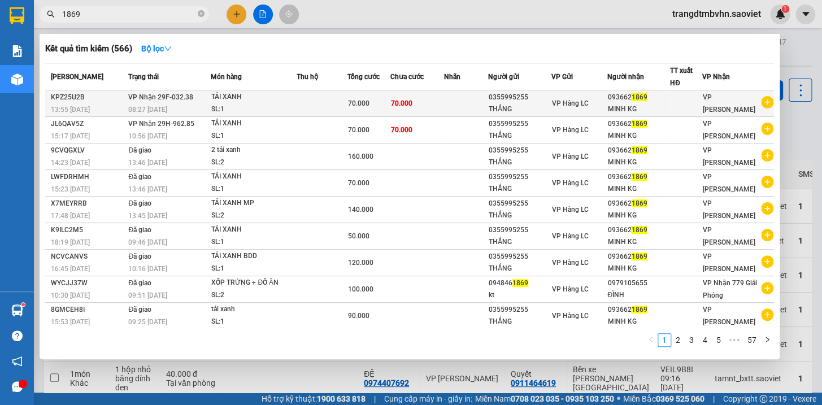
type input "1869"
click at [644, 108] on div "MINH KG" at bounding box center [638, 109] width 62 height 12
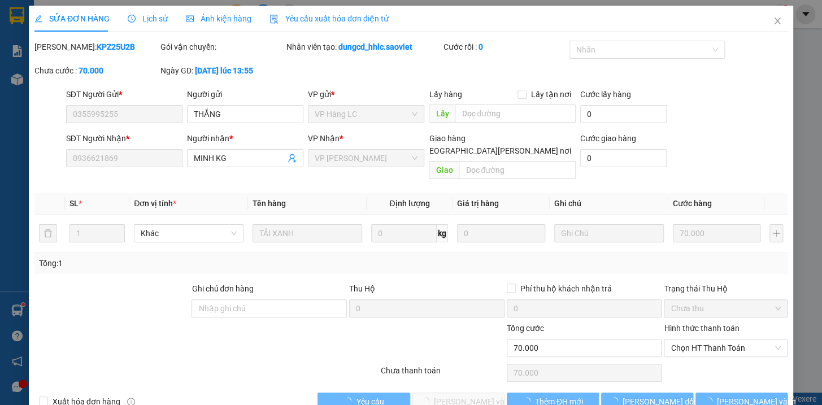
type input "0355995255"
type input "THẮNG"
type input "0936621869"
type input "MINH KG"
type input "0"
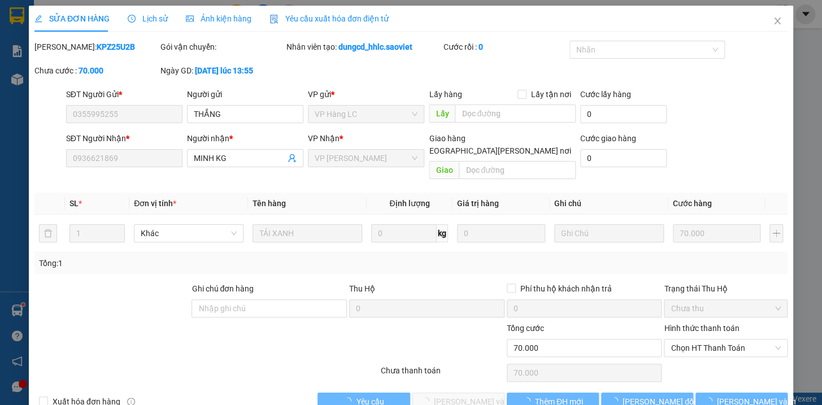
type input "70.000"
click at [686, 339] on span "Chọn HT Thanh Toán" at bounding box center [725, 347] width 110 height 17
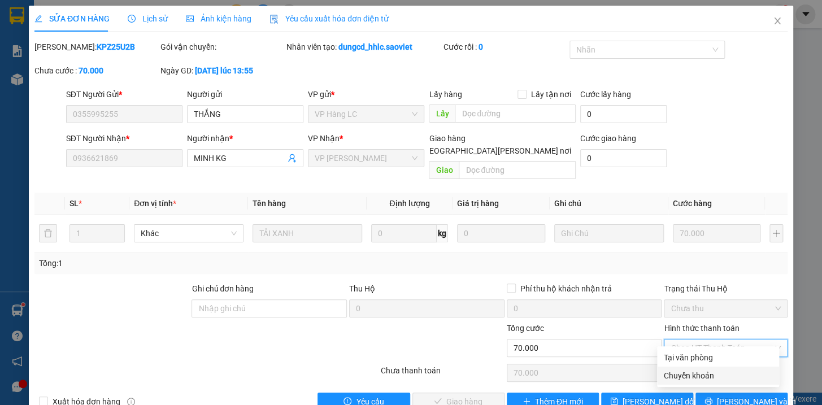
click at [695, 376] on div "Chuyển khoản" at bounding box center [717, 375] width 108 height 12
type input "0"
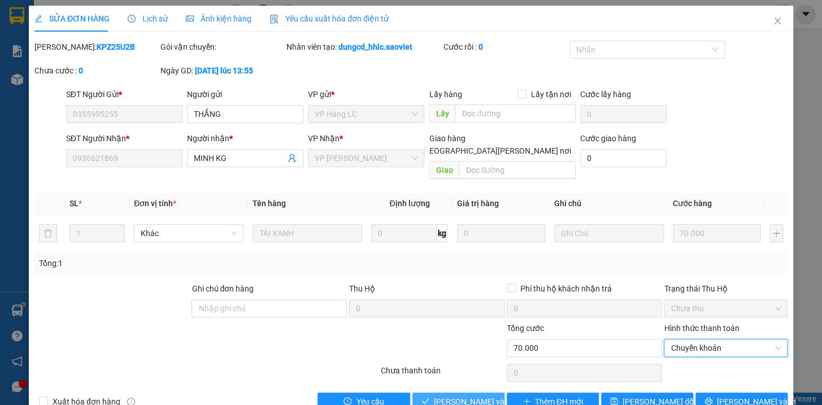
click at [472, 395] on span "[PERSON_NAME] và [PERSON_NAME] hàng" at bounding box center [510, 401] width 152 height 12
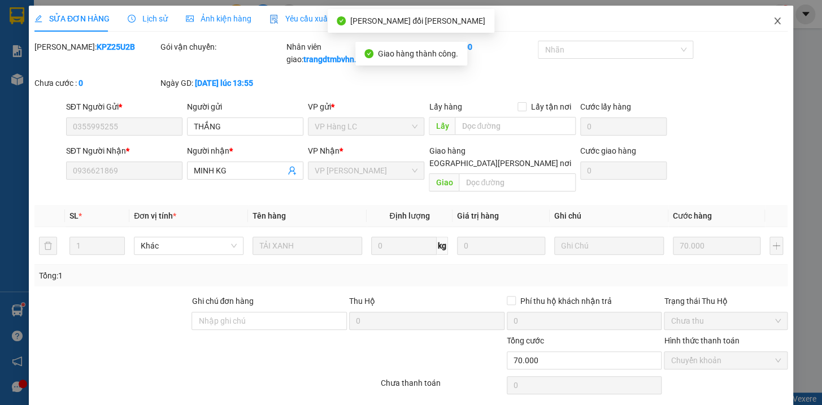
click at [772, 18] on icon "close" at bounding box center [776, 20] width 9 height 9
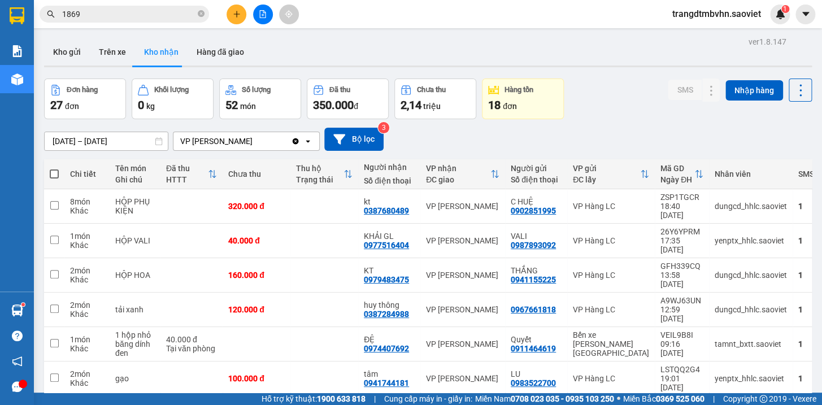
click at [141, 12] on input "1869" at bounding box center [128, 14] width 133 height 12
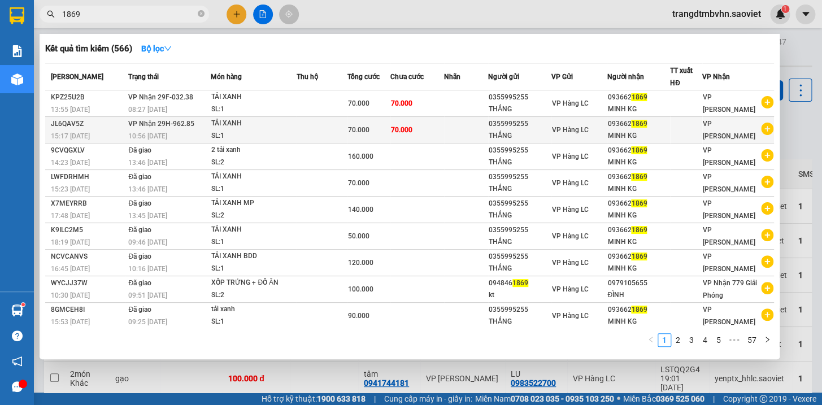
click at [636, 131] on div "MINH KG" at bounding box center [638, 136] width 62 height 12
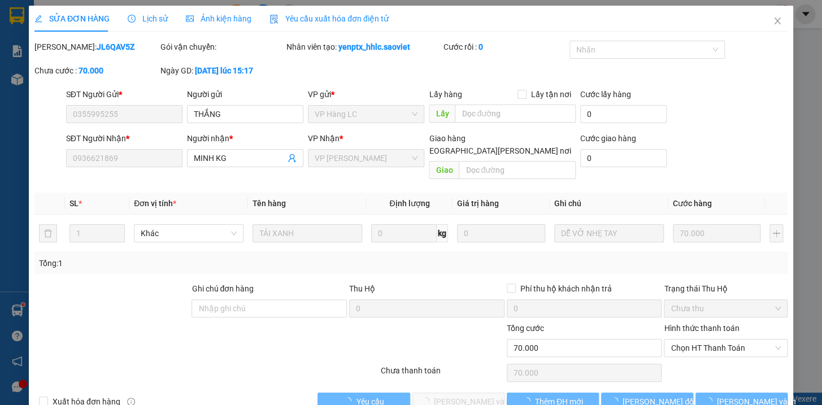
type input "0355995255"
type input "THẮNG"
type input "0936621869"
type input "MINH KG"
type input "0"
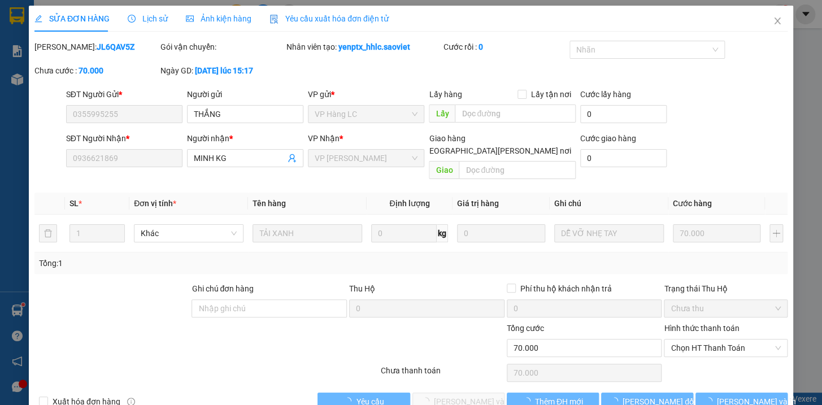
type input "70.000"
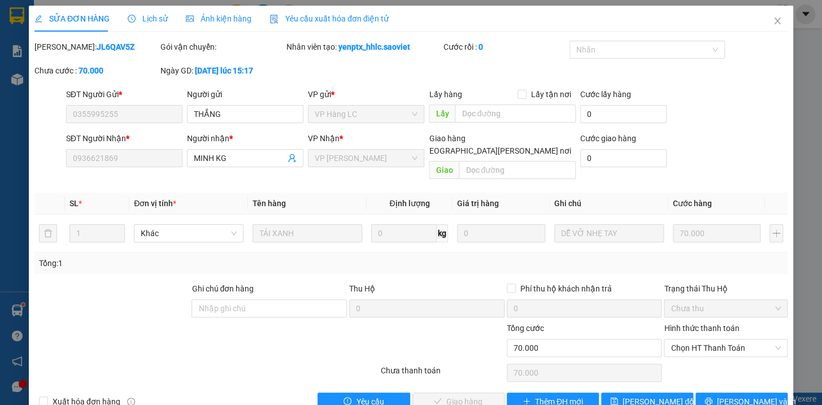
scroll to position [15, 0]
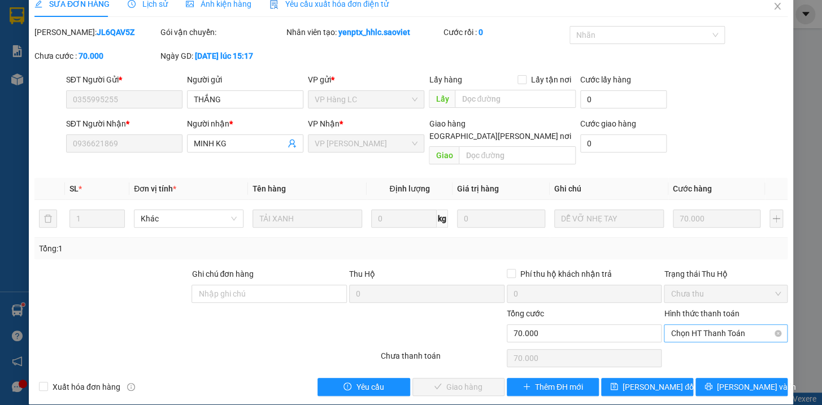
click at [718, 325] on span "Chọn HT Thanh Toán" at bounding box center [725, 333] width 110 height 17
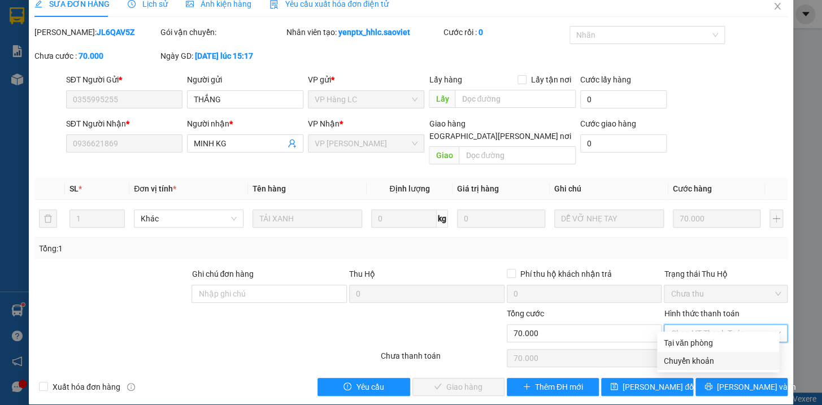
click at [695, 363] on div "Chuyển khoản" at bounding box center [717, 361] width 108 height 12
type input "0"
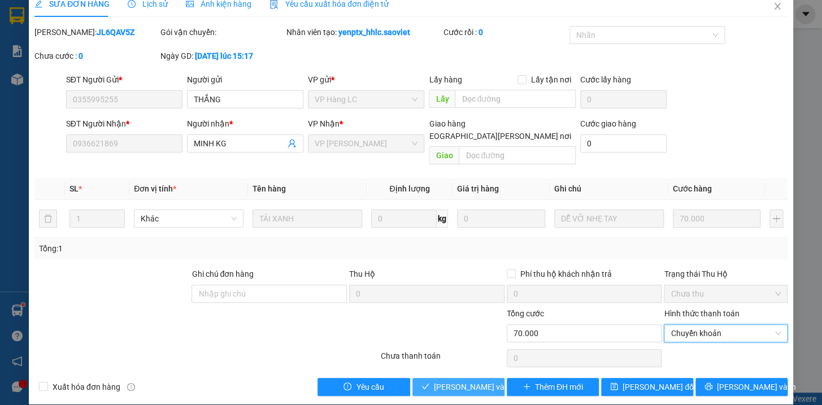
click at [485, 381] on span "[PERSON_NAME] và [PERSON_NAME] hàng" at bounding box center [510, 387] width 152 height 12
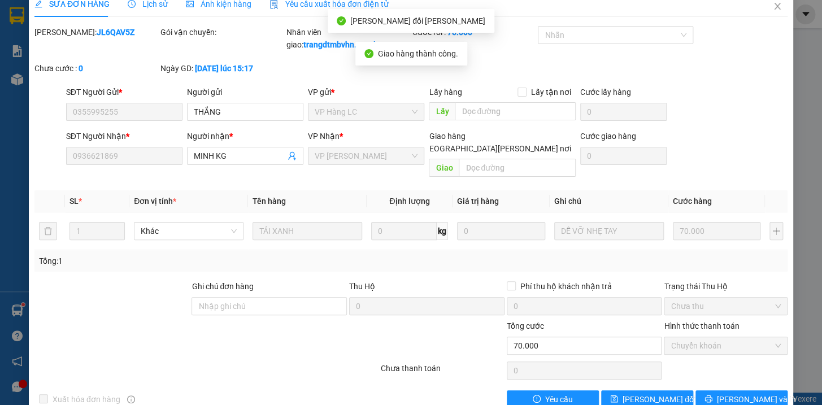
scroll to position [0, 0]
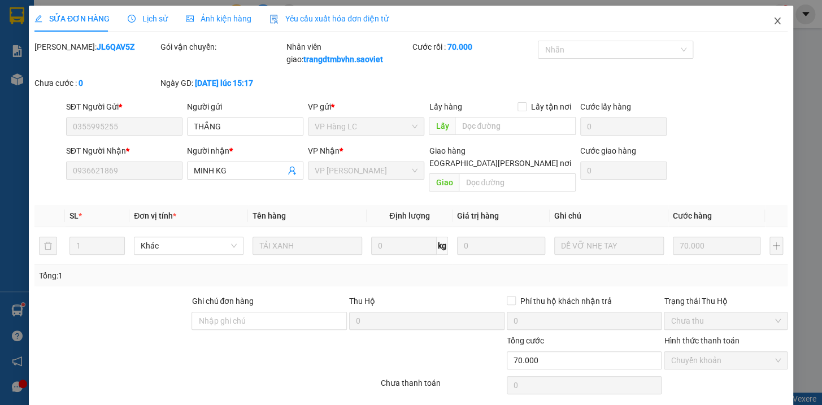
click at [772, 20] on icon "close" at bounding box center [776, 20] width 9 height 9
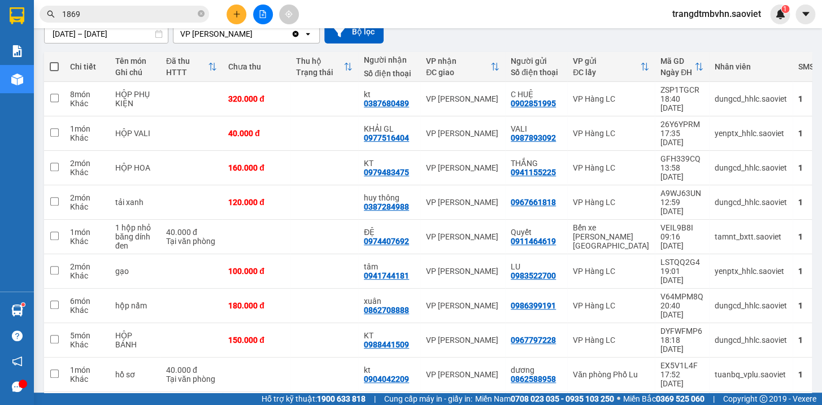
scroll to position [109, 0]
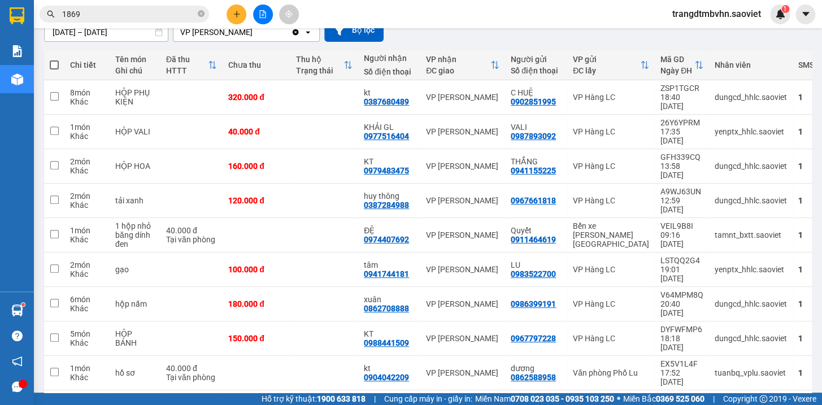
click at [198, 16] on icon "close-circle" at bounding box center [201, 13] width 7 height 7
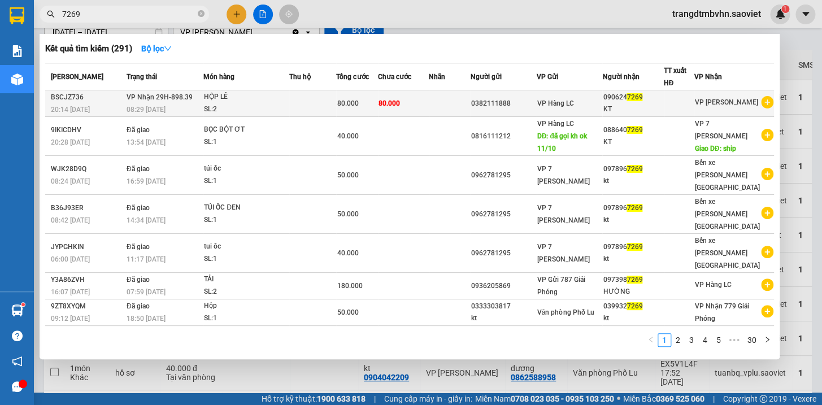
type input "7269"
click at [627, 108] on div "KT" at bounding box center [632, 109] width 60 height 12
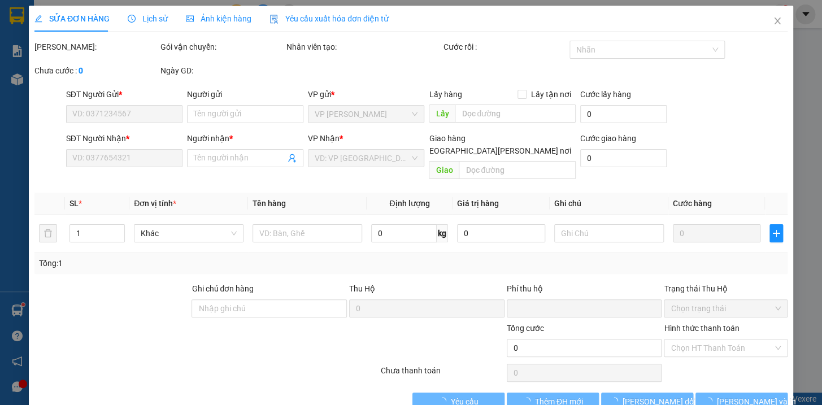
scroll to position [15, 0]
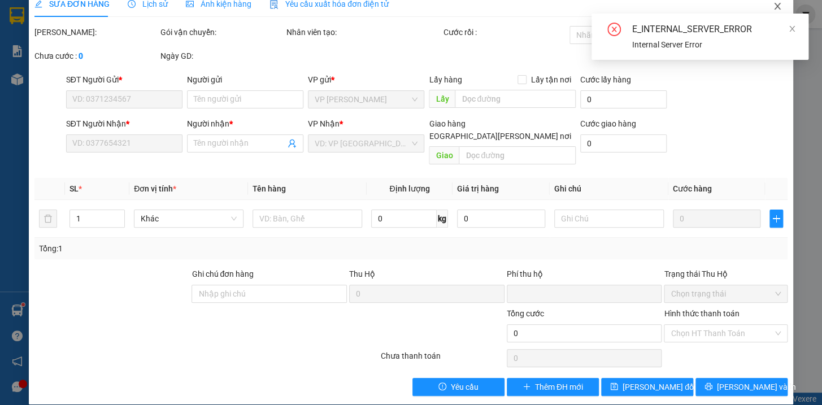
click at [774, 6] on icon "close" at bounding box center [777, 6] width 6 height 7
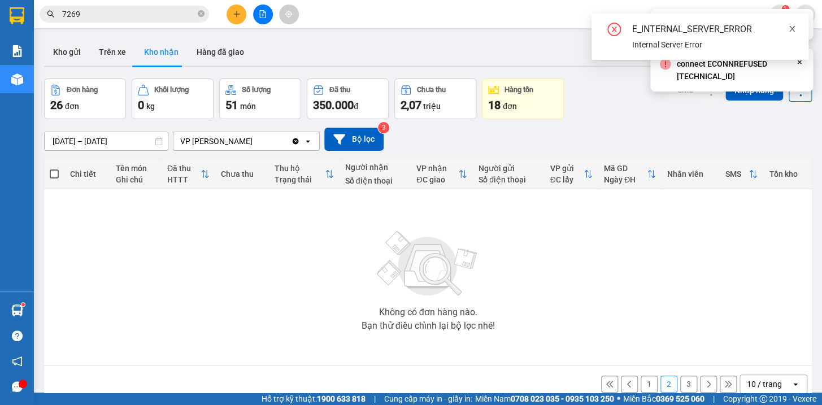
click at [790, 27] on icon "close" at bounding box center [792, 29] width 8 height 8
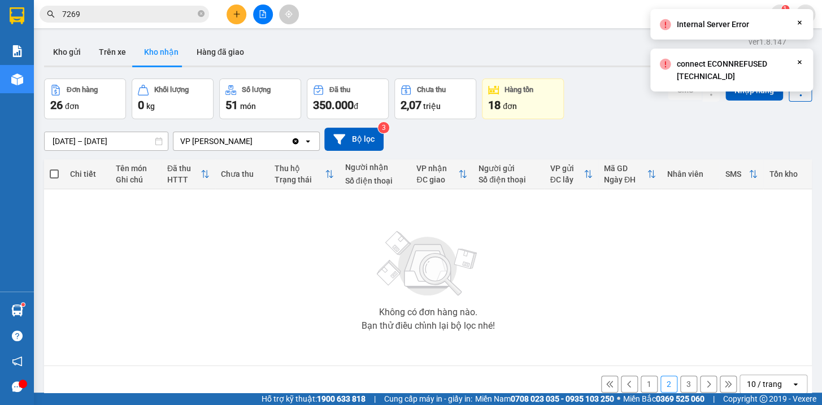
click at [115, 18] on input "7269" at bounding box center [128, 14] width 133 height 12
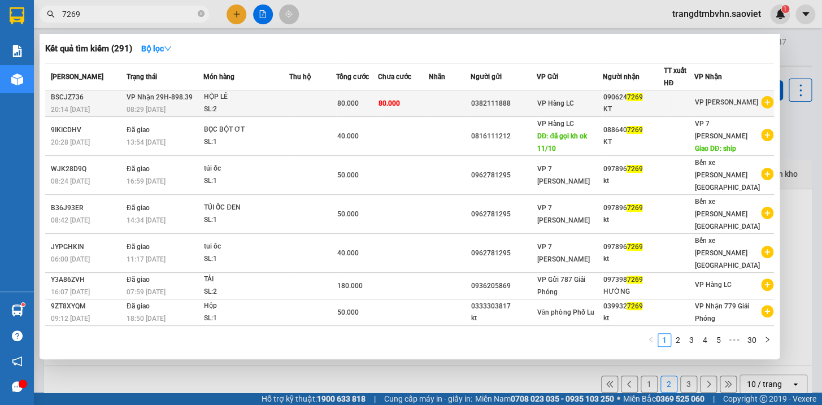
click at [536, 102] on div "0382111888" at bounding box center [503, 104] width 65 height 12
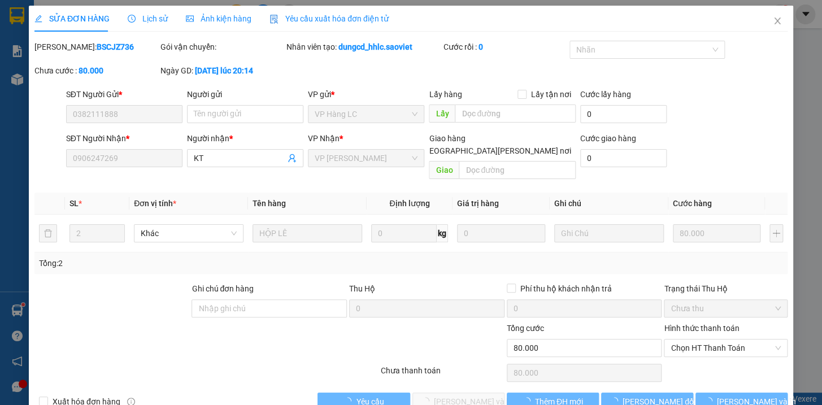
type input "0382111888"
type input "0906247269"
type input "KT"
type input "0"
type input "80.000"
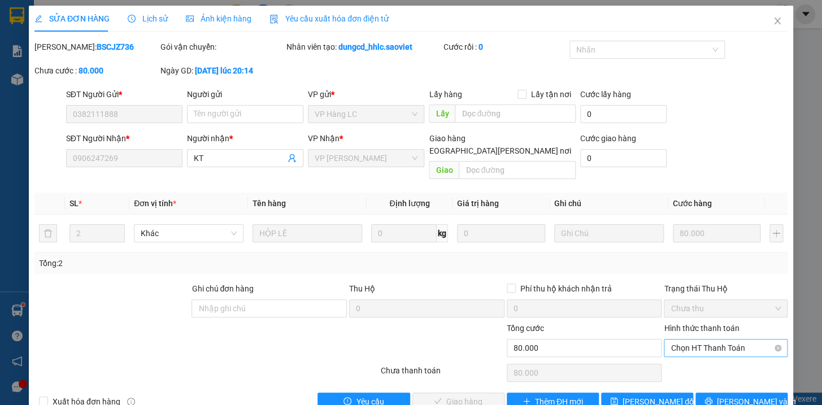
click at [695, 339] on span "Chọn HT Thanh Toán" at bounding box center [725, 347] width 110 height 17
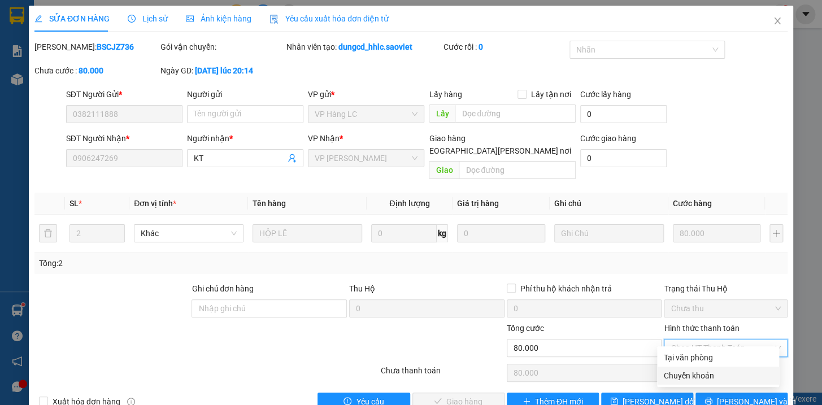
click at [702, 374] on div "Chuyển khoản" at bounding box center [717, 375] width 108 height 12
type input "0"
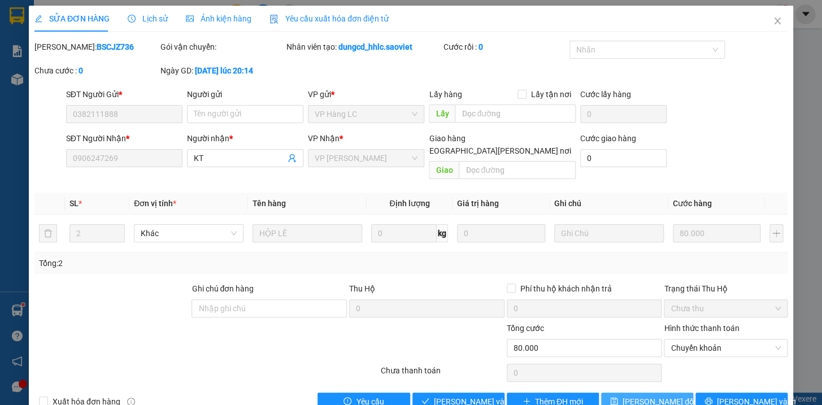
click at [662, 395] on span "[PERSON_NAME] đổi" at bounding box center [658, 401] width 73 height 12
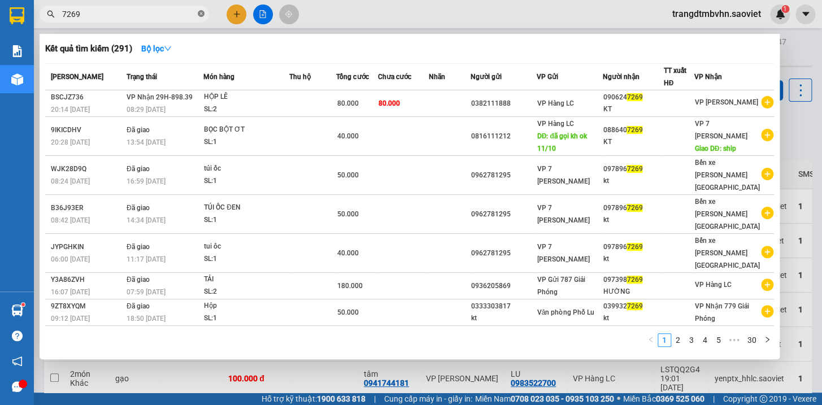
click at [198, 12] on icon "close-circle" at bounding box center [201, 13] width 7 height 7
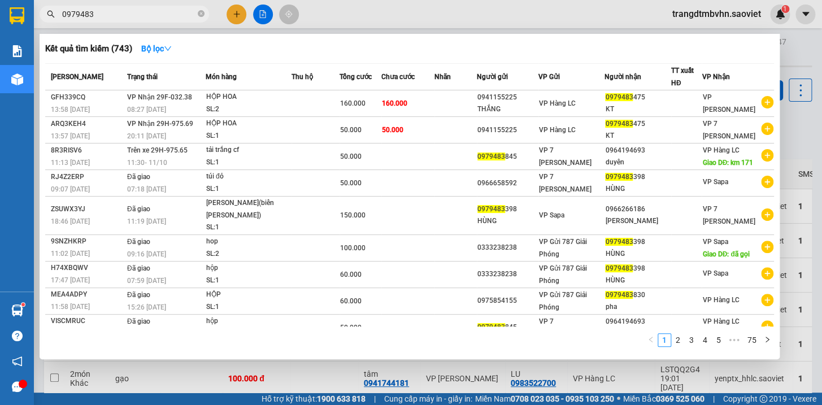
type input "0979483"
click at [790, 50] on div at bounding box center [411, 202] width 822 height 405
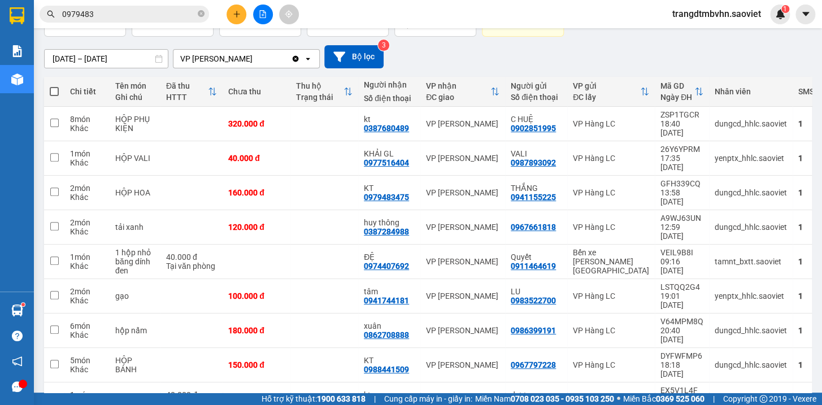
scroll to position [107, 0]
